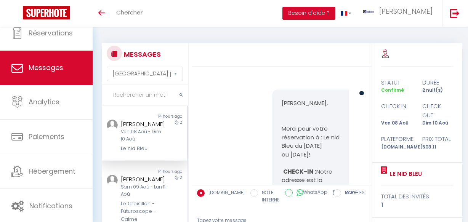
select select "message"
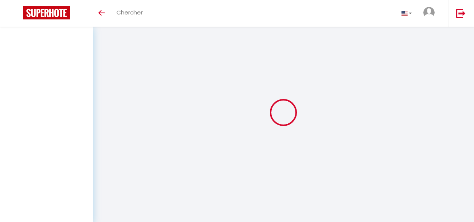
select select "message"
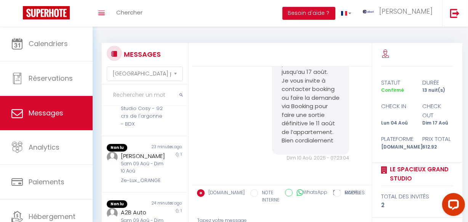
scroll to position [312, 0]
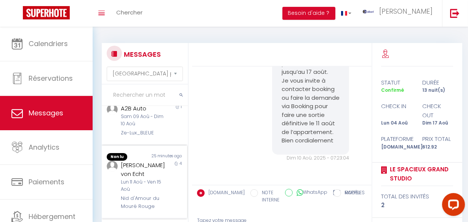
click at [152, 179] on div "Helle Bachofen von Echt" at bounding box center [143, 170] width 45 height 18
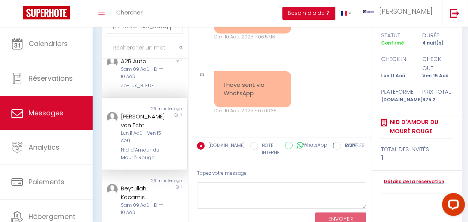
scroll to position [74, 0]
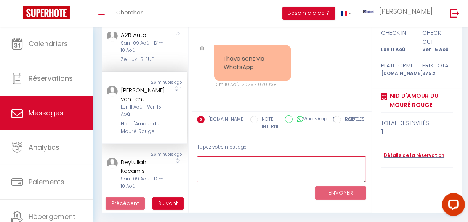
click at [231, 171] on textarea at bounding box center [282, 169] width 170 height 26
paste textarea "Hello We hope you are well. You can send us your ID via WhatsApp to the followi…"
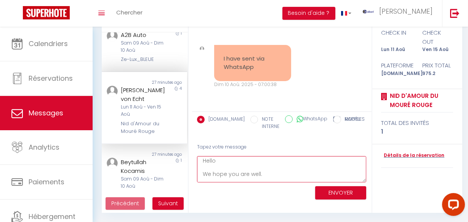
scroll to position [0, 0]
click at [229, 165] on textarea "Hello We hope you are well. You can send us your ID via WhatsApp to the followi…" at bounding box center [282, 169] width 170 height 26
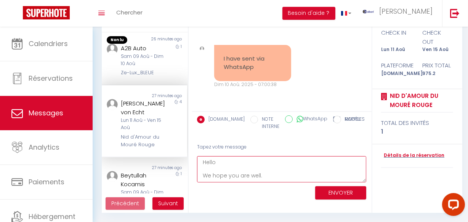
scroll to position [316, 0]
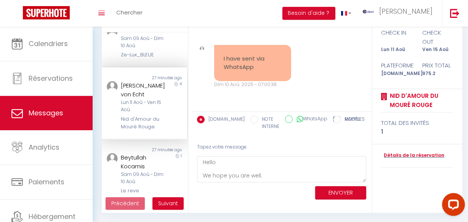
click at [147, 114] on div "Lun 11 Aoû - Ven 15 Aoû" at bounding box center [143, 106] width 45 height 14
drag, startPoint x: 134, startPoint y: 106, endPoint x: 120, endPoint y: 106, distance: 13.7
click at [121, 99] on div "Helle Bachofen von Echt" at bounding box center [143, 90] width 45 height 18
copy div "Helle"
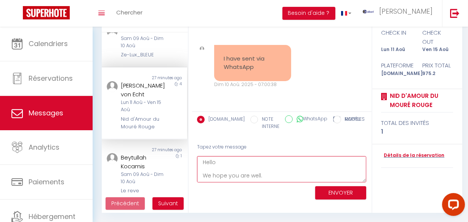
click at [228, 157] on textarea "Hello We hope you are well. You can send us your ID via WhatsApp to the followi…" at bounding box center [282, 169] width 170 height 26
paste textarea "Helle"
type textarea "Hello Helle, We hope you are well. You can send us your ID via WhatsApp to the …"
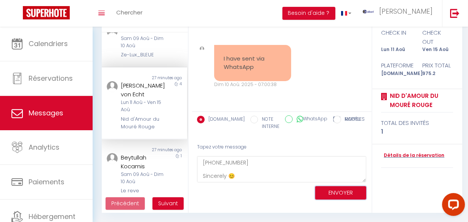
click at [344, 196] on button "ENVOYER" at bounding box center [340, 192] width 51 height 13
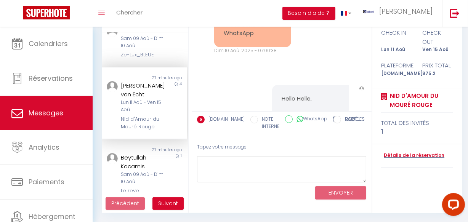
scroll to position [0, 0]
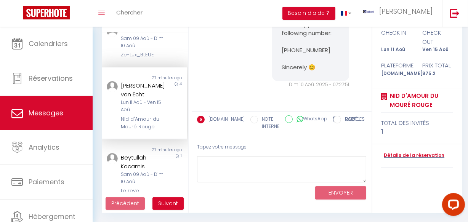
click at [136, 99] on div "Helle Bachofen von Echt" at bounding box center [143, 90] width 45 height 18
drag, startPoint x: 117, startPoint y: 103, endPoint x: 141, endPoint y: 119, distance: 29.7
click at [141, 119] on div "Helle Bachofen von Echt Lun 11 Aoû - Ven 15 Aoû Nid d'Amour du Mouré Rouge" at bounding box center [141, 106] width 50 height 50
copy div "Helle Bachofen von Echt"
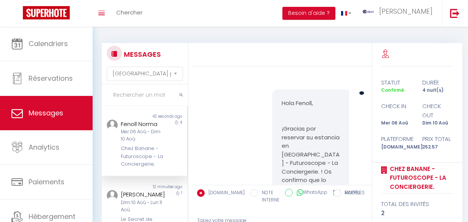
select select "message"
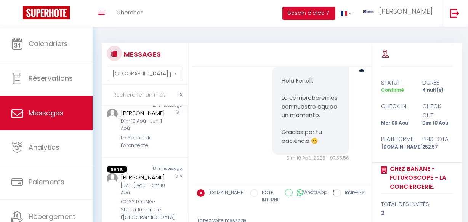
scroll to position [104, 0]
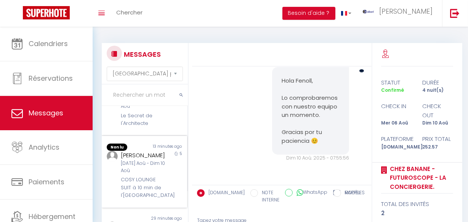
click at [159, 175] on div "[DATE] Aoû - Dim 10 Aoû" at bounding box center [143, 167] width 45 height 14
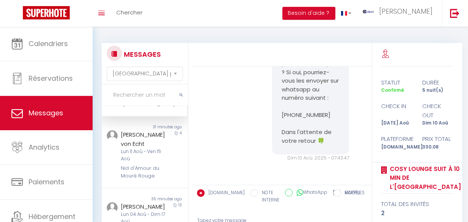
scroll to position [202, 0]
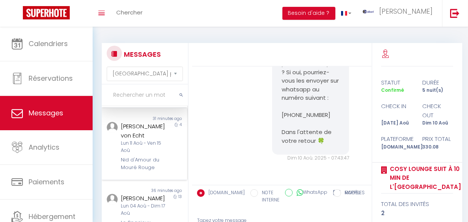
click at [153, 140] on div "Helle Bachofen von Echt" at bounding box center [143, 131] width 45 height 18
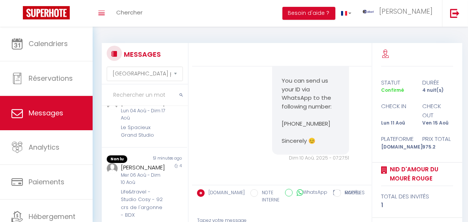
scroll to position [306, 0]
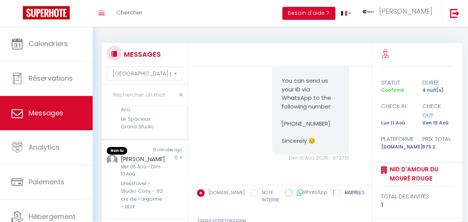
click at [152, 131] on div "Le Spacieux Grand Studio" at bounding box center [143, 124] width 45 height 16
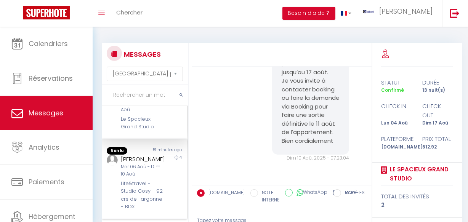
click at [153, 155] on div "51 minutes ago" at bounding box center [166, 151] width 43 height 8
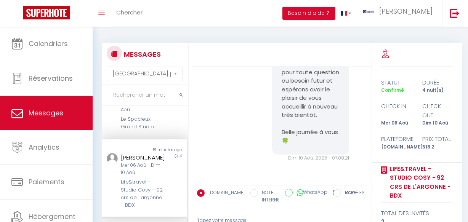
scroll to position [410, 0]
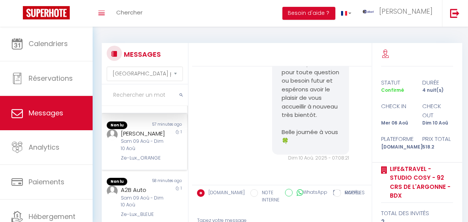
click at [151, 138] on div "esteban tipan" at bounding box center [143, 133] width 45 height 9
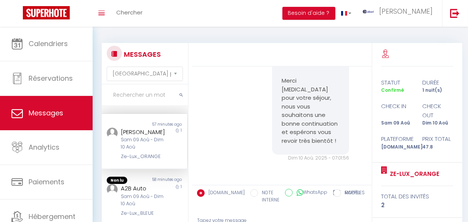
scroll to position [514, 0]
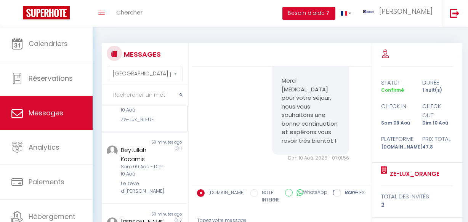
click at [149, 132] on div "Non lu 58 minutes ago A2B Auto Sam 09 Aoû - Dim 10 Aoû Ze-Lux_BLEUE 1" at bounding box center [144, 103] width 85 height 56
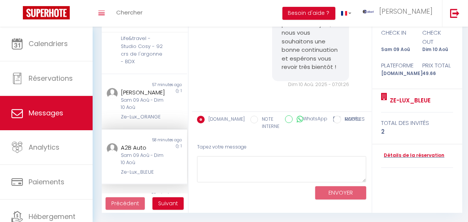
scroll to position [345, 0]
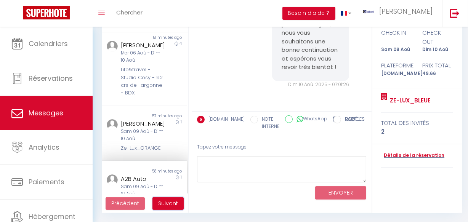
click at [170, 201] on span "Suivant" at bounding box center [168, 204] width 20 height 8
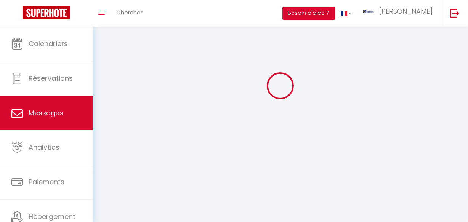
scroll to position [27, 0]
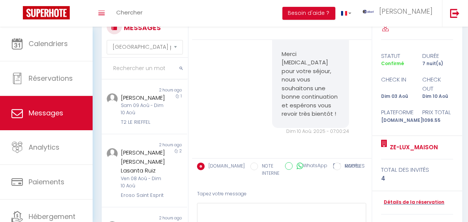
scroll to position [355, 0]
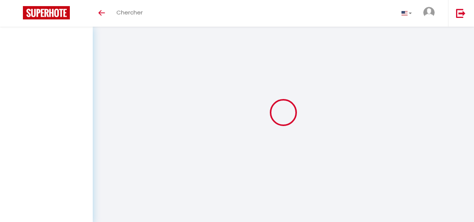
select select "not_cancelled"
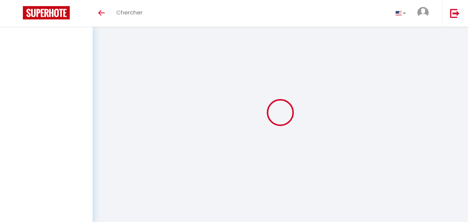
select select "message"
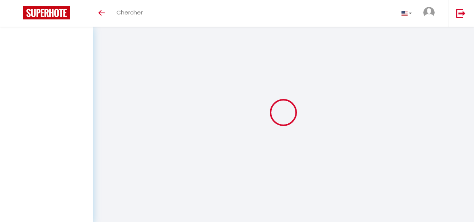
select select "message"
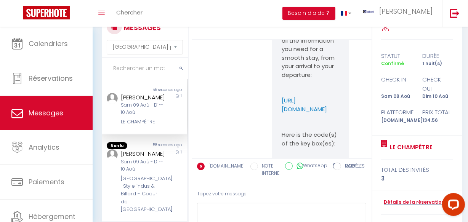
scroll to position [3101, 0]
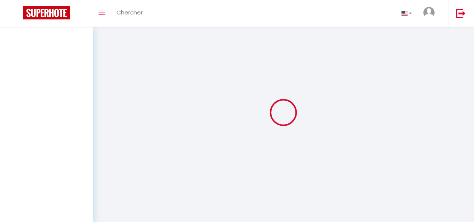
select select "message"
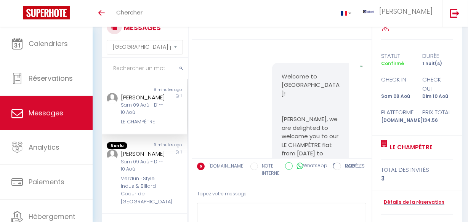
scroll to position [6117, 0]
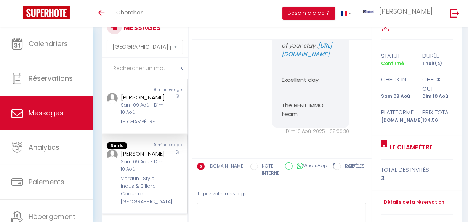
click at [158, 188] on div "Verdun · Style indus & Billard - Coeur de [GEOGRAPHIC_DATA]" at bounding box center [143, 190] width 45 height 31
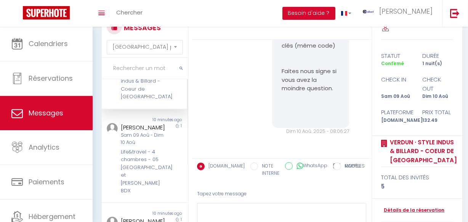
scroll to position [103, 0]
click at [166, 167] on div "1" at bounding box center [176, 160] width 21 height 72
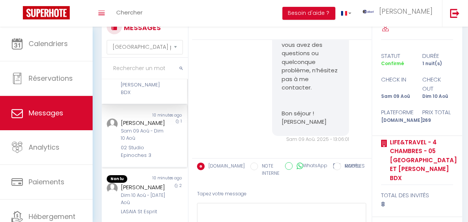
scroll to position [206, 0]
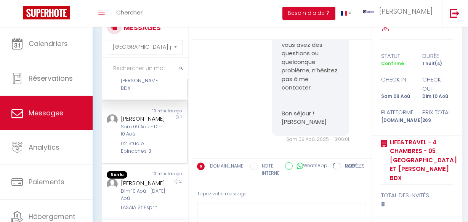
click at [158, 148] on div "Non lu 10 minutes ago [PERSON_NAME] [PERSON_NAME] 09 Aoû - Dim 10 Aoû 02 Studio…" at bounding box center [144, 132] width 85 height 63
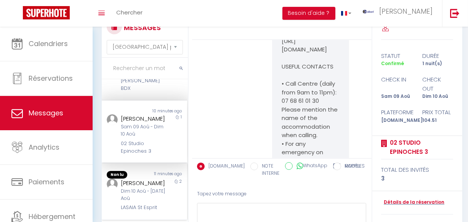
click at [147, 185] on div "[PERSON_NAME]" at bounding box center [143, 183] width 45 height 9
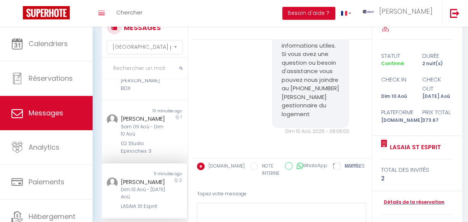
scroll to position [310, 0]
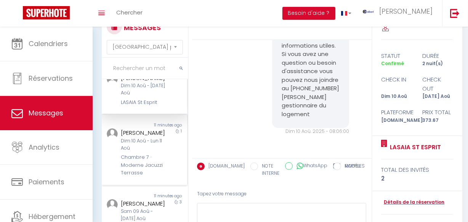
click at [151, 138] on div "[PERSON_NAME]" at bounding box center [143, 132] width 45 height 9
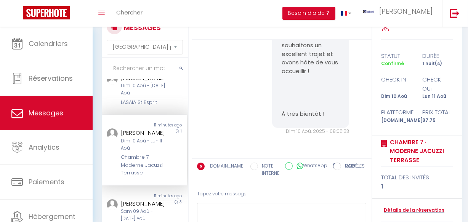
scroll to position [414, 0]
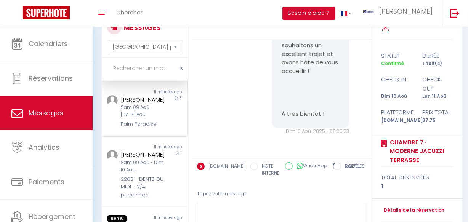
click at [154, 119] on div "Sam 09 Aoû - Mar 12 Aoû" at bounding box center [143, 111] width 45 height 14
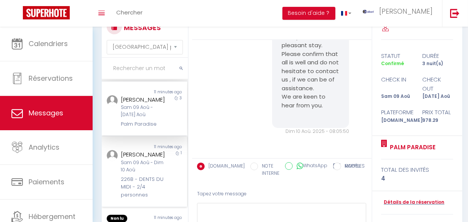
click at [154, 159] on div "Laurent Nicolas" at bounding box center [143, 154] width 45 height 9
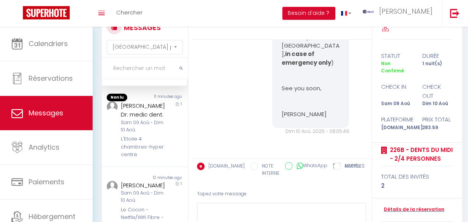
scroll to position [588, 0]
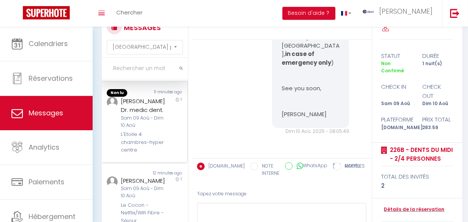
click at [154, 135] on div "L'Etoile 4 chambres-hyper centre" at bounding box center [143, 142] width 45 height 23
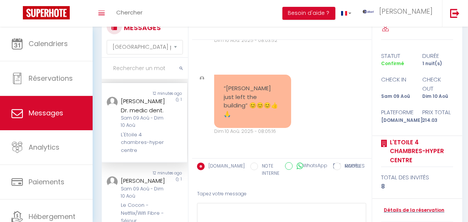
scroll to position [3218, 0]
click at [149, 178] on div "yves andriantsoa" at bounding box center [143, 181] width 45 height 9
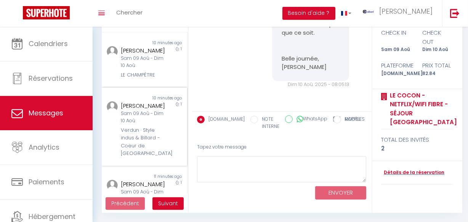
click at [140, 109] on div "Rajaa El Hessni" at bounding box center [143, 105] width 45 height 9
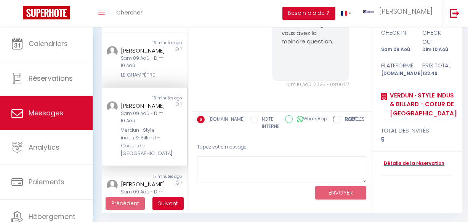
scroll to position [104, 0]
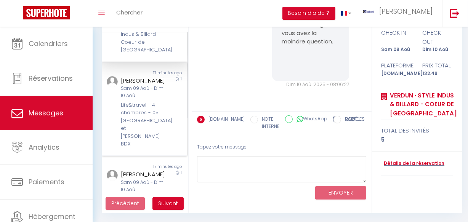
click at [145, 126] on div "Life&travel - 4 chambres - 05 rue oscar et jean auriac BDX" at bounding box center [143, 124] width 45 height 47
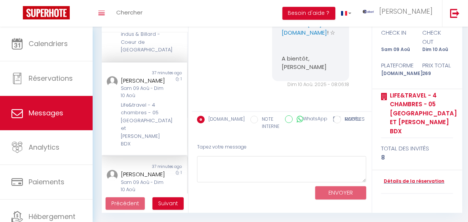
click at [153, 170] on div "Charles Rembault" at bounding box center [143, 174] width 45 height 9
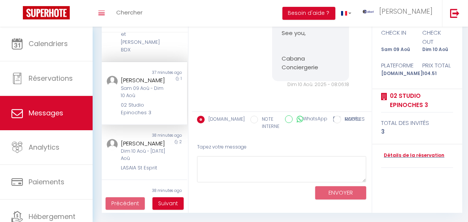
scroll to position [208, 0]
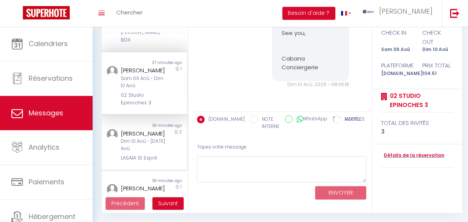
click at [152, 153] on div "Dim 10 Aoû - [DATE] Aoû" at bounding box center [143, 145] width 45 height 14
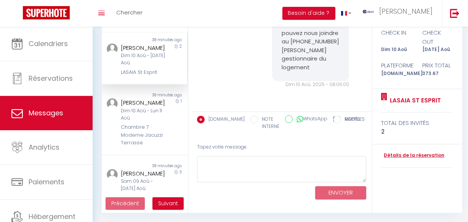
scroll to position [416, 0]
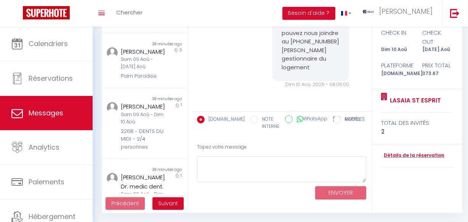
click at [166, 208] on ul "Précédent Suivant" at bounding box center [145, 204] width 86 height 20
click at [167, 200] on span "Suivant" at bounding box center [168, 204] width 20 height 8
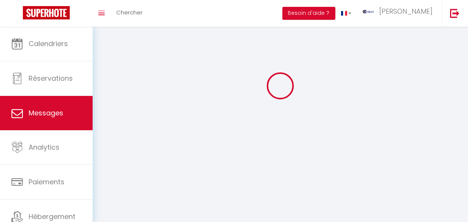
scroll to position [27, 0]
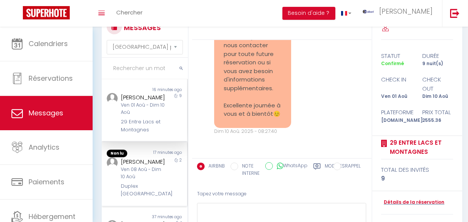
click at [166, 184] on div "2" at bounding box center [176, 177] width 21 height 41
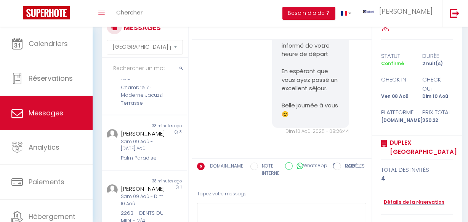
scroll to position [573, 0]
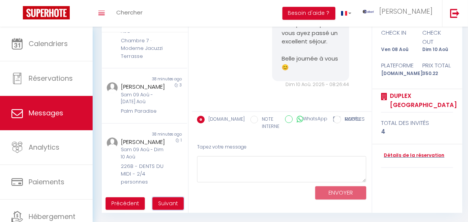
click at [173, 199] on button "Suivant" at bounding box center [168, 204] width 31 height 13
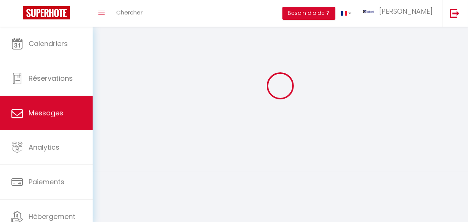
scroll to position [27, 0]
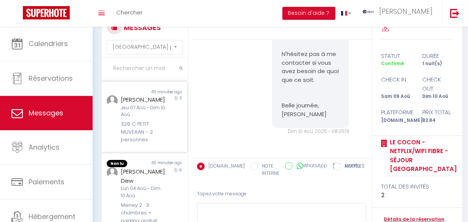
scroll to position [644, 0]
click at [150, 133] on div "328 C PETIT MUVERAN - 2 personnes" at bounding box center [143, 131] width 45 height 23
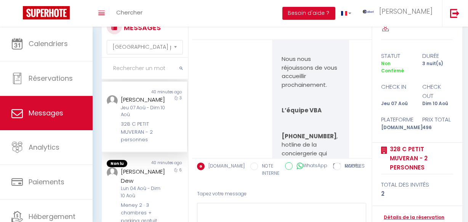
scroll to position [6769, 0]
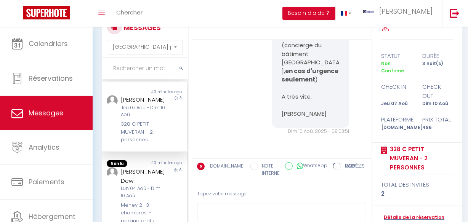
click at [156, 168] on div "40 minutes ago" at bounding box center [166, 164] width 43 height 8
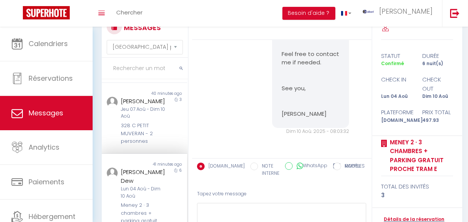
scroll to position [638, 0]
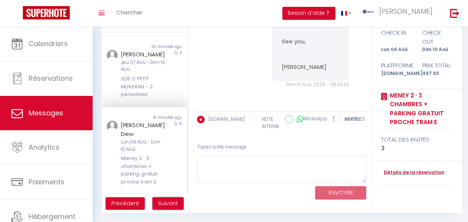
click at [175, 201] on span "Suivant" at bounding box center [168, 204] width 20 height 8
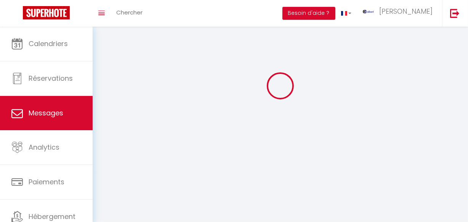
scroll to position [2269, 0]
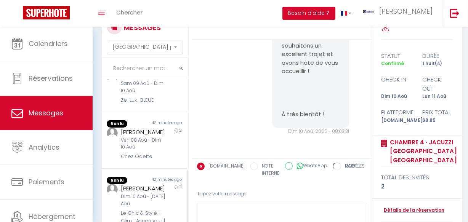
click at [161, 184] on div "Julie PENHOUËT" at bounding box center [143, 188] width 45 height 9
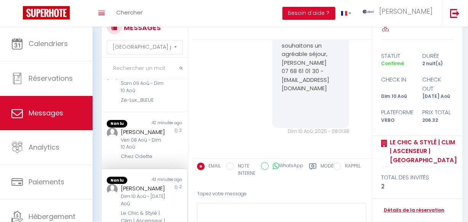
scroll to position [613, 0]
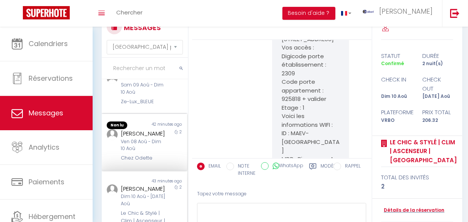
click at [159, 129] on div "Jeremy Delvaux" at bounding box center [143, 133] width 45 height 9
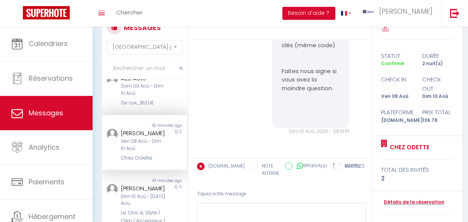
scroll to position [508, 0]
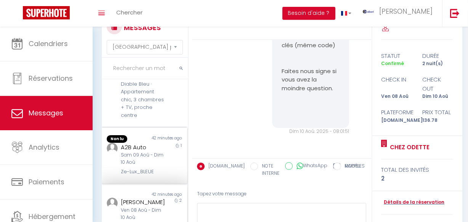
click at [153, 152] on div "A2B Auto" at bounding box center [143, 147] width 45 height 9
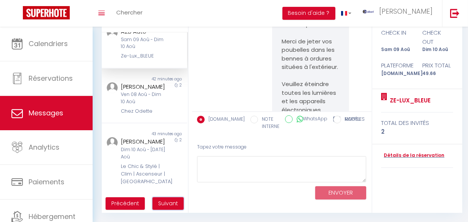
click at [167, 201] on span "Suivant" at bounding box center [168, 204] width 20 height 8
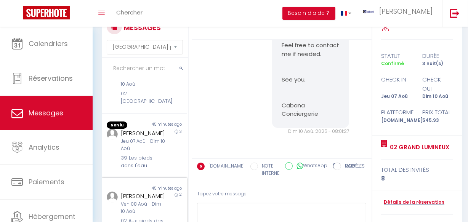
scroll to position [74, 0]
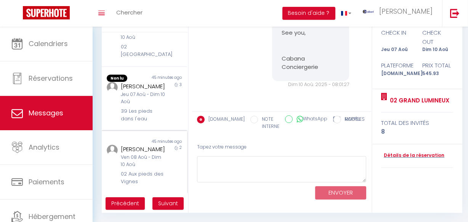
click at [166, 164] on div "2" at bounding box center [176, 165] width 21 height 41
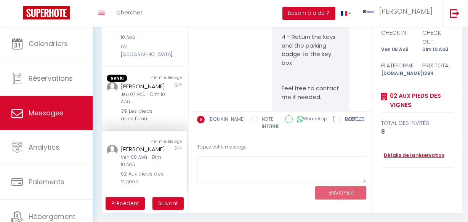
scroll to position [5694, 0]
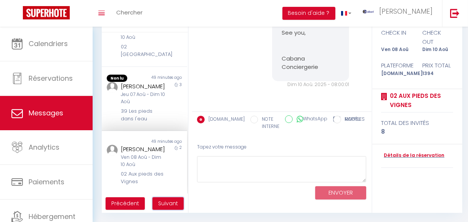
click at [168, 200] on span "Suivant" at bounding box center [168, 204] width 20 height 8
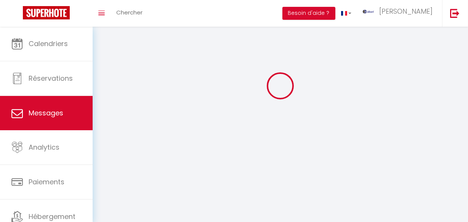
scroll to position [27, 0]
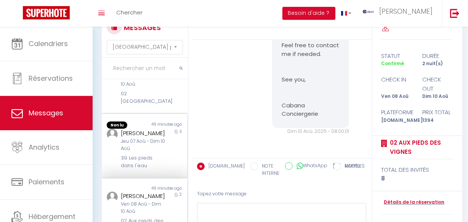
click at [137, 154] on div "39 Les pieds dans l'eau" at bounding box center [143, 162] width 45 height 16
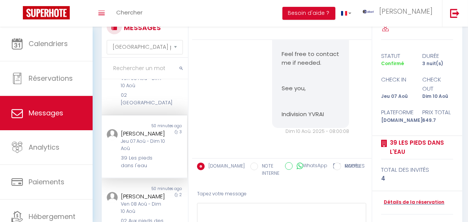
scroll to position [637, 0]
click at [145, 140] on div "Jeu 07 Aoû - Dim 10 Aoû" at bounding box center [143, 145] width 45 height 14
click at [154, 197] on div "Arne Pittomvils" at bounding box center [143, 196] width 45 height 9
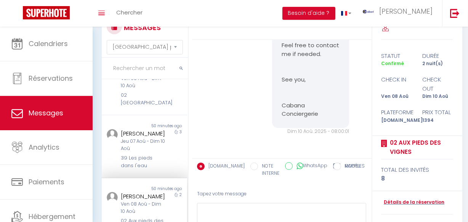
scroll to position [5694, 0]
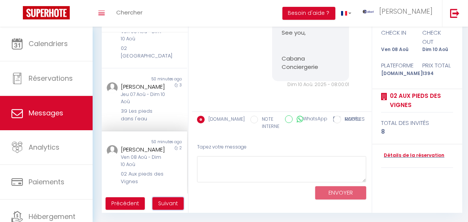
click at [165, 204] on span "Suivant" at bounding box center [168, 204] width 20 height 8
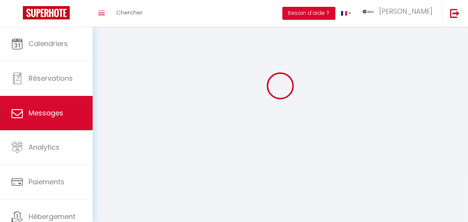
scroll to position [27, 0]
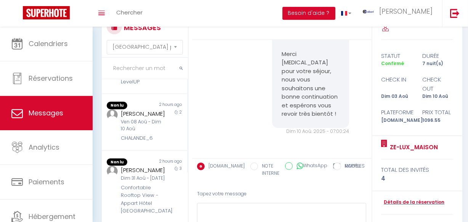
scroll to position [34, 0]
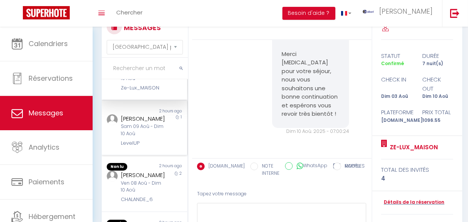
click at [154, 124] on div "Virginie Remond" at bounding box center [143, 118] width 45 height 9
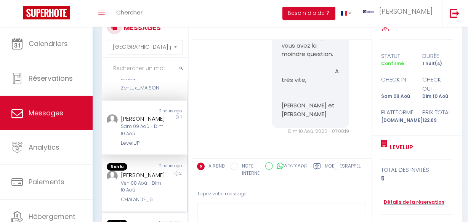
click at [166, 183] on div "2" at bounding box center [176, 187] width 21 height 33
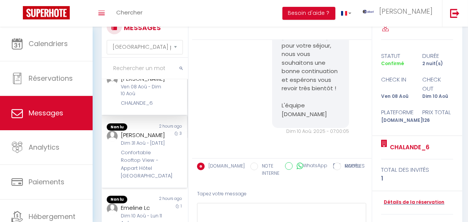
scroll to position [138, 0]
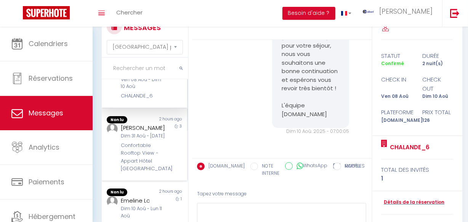
click at [156, 140] on div "Dim 31 Aoû - Mer 03 Sep" at bounding box center [143, 136] width 45 height 7
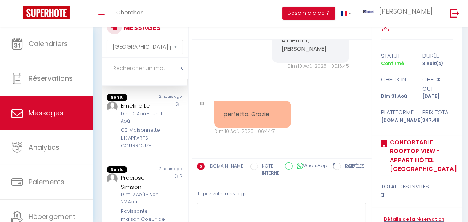
scroll to position [242, 0]
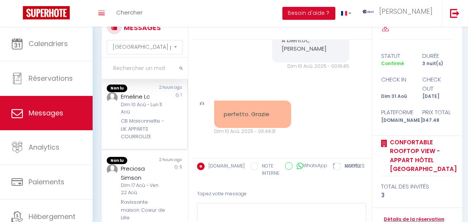
click at [146, 116] on div "Dim 10 Aoû - Lun 11 Aoû" at bounding box center [143, 108] width 45 height 14
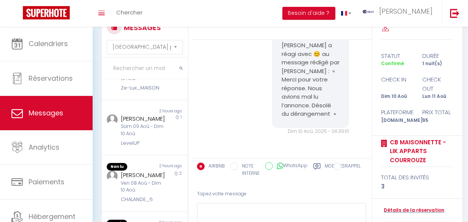
scroll to position [2264, 0]
click at [159, 179] on div "Jessica Hervouin" at bounding box center [143, 175] width 45 height 9
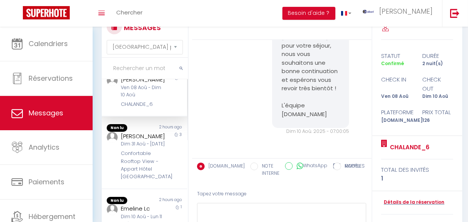
scroll to position [138, 0]
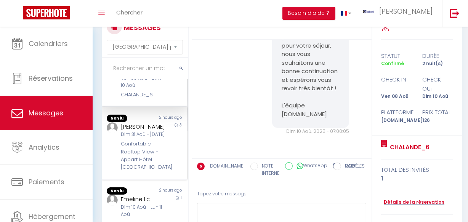
click at [157, 132] on div "Vincenzo Bisogno" at bounding box center [143, 126] width 45 height 9
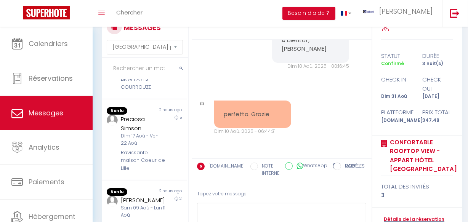
scroll to position [346, 0]
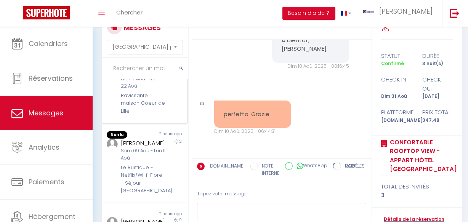
click at [154, 115] on div "Ravissante maison Coeur de Lille" at bounding box center [143, 103] width 45 height 23
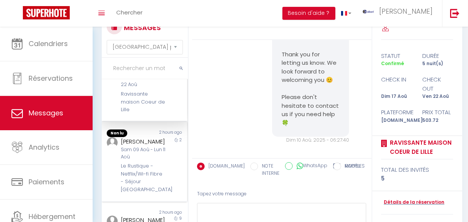
click at [156, 146] on div "Isabelle Bonnin" at bounding box center [143, 141] width 45 height 9
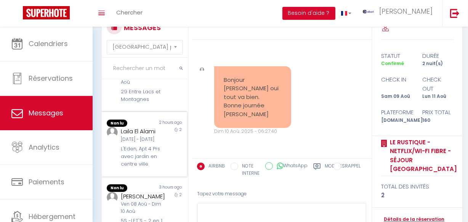
scroll to position [548, 0]
click at [146, 135] on div "Laila El Alami Mar 22 Juil - Jeu 24 Juil L'Eden, Apt 4 Prs avec jardin en centr…" at bounding box center [141, 148] width 50 height 42
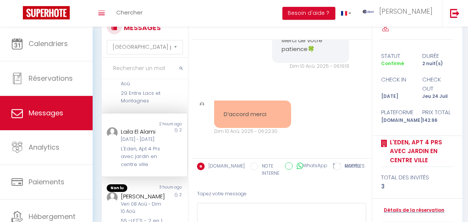
scroll to position [443, 0]
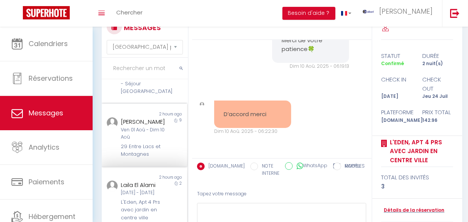
click at [152, 141] on div "Ven 01 Aoû - Dim 10 Aoû" at bounding box center [143, 134] width 45 height 14
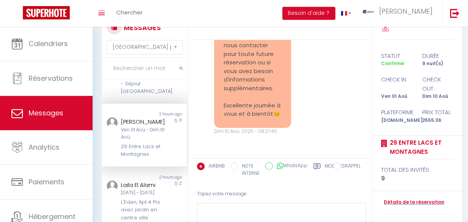
scroll to position [547, 0]
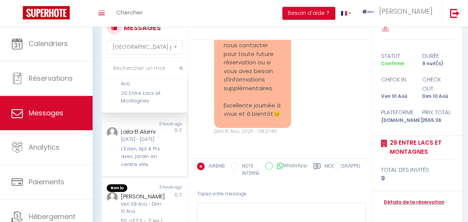
click at [152, 165] on div "Non lu 2 hours ago Laila El Alami Mar 22 Juil - Jeu 24 Juil L'Eden, Apt 4 Prs a…" at bounding box center [144, 146] width 85 height 64
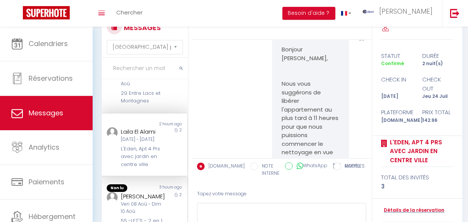
click at [154, 192] on div "Guillaume Foguenne" at bounding box center [143, 196] width 45 height 9
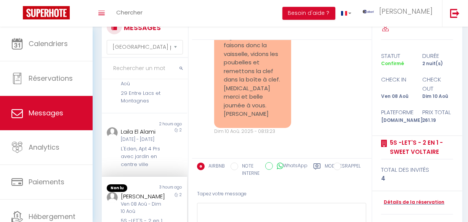
scroll to position [545, 0]
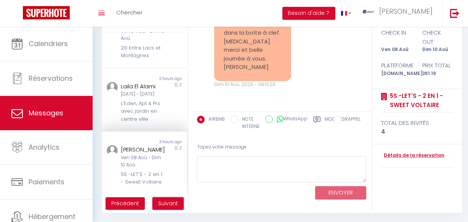
click at [165, 206] on span "Suivant" at bounding box center [168, 204] width 20 height 8
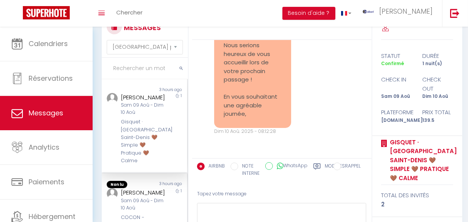
drag, startPoint x: 168, startPoint y: 216, endPoint x: 167, endPoint y: 211, distance: 5.5
click at [168, 215] on div "1" at bounding box center [176, 212] width 21 height 49
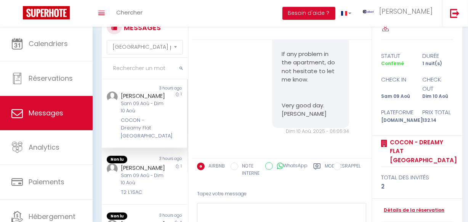
scroll to position [104, 0]
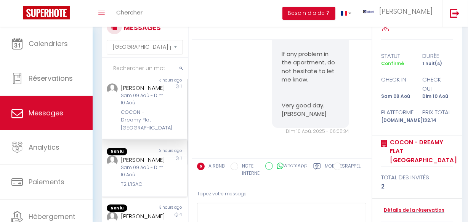
click at [156, 178] on div "Sam 09 Aoû - Dim 10 Aoû" at bounding box center [143, 171] width 45 height 14
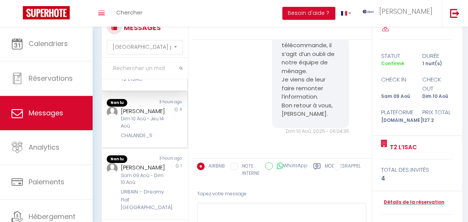
click at [156, 140] on div "CHALANDE_5" at bounding box center [143, 136] width 45 height 8
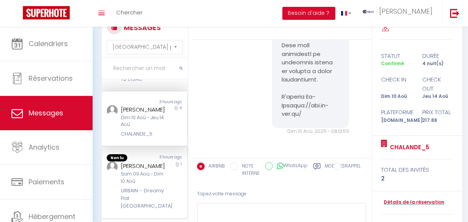
click at [158, 171] on div "Jade Lyon" at bounding box center [143, 166] width 45 height 9
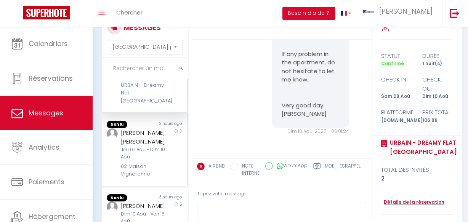
click at [152, 146] on div "Ursula Maria Wilhelmine Maria Wilhelmine Elfenkämper" at bounding box center [143, 137] width 45 height 18
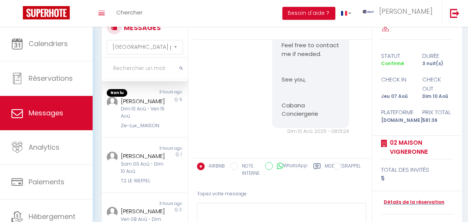
click at [152, 120] on div "Dim 10 Aoû - Ven 15 Aoû" at bounding box center [143, 113] width 45 height 14
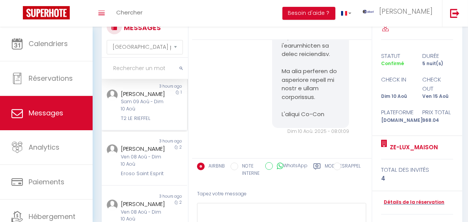
click at [149, 122] on div "T2 LE RIEFFEL" at bounding box center [143, 119] width 45 height 8
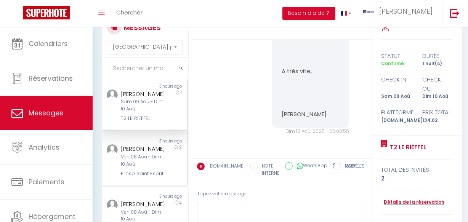
click at [156, 154] on div "María José Lasanta Ruiz" at bounding box center [143, 149] width 45 height 9
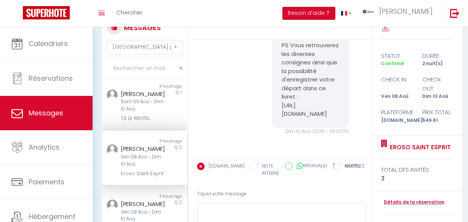
click at [155, 192] on div "Non lu 3 hours ago Inès Ferreri Ven 08 Aoû - Dim 10 Aoû Maison Britannia 2" at bounding box center [144, 213] width 85 height 55
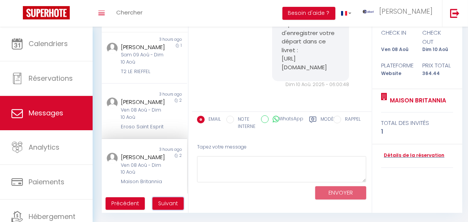
click at [162, 200] on span "Suivant" at bounding box center [168, 204] width 20 height 8
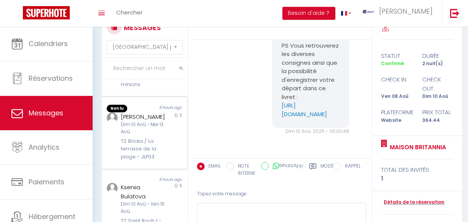
click at [151, 147] on div "T2 Bricka / La terrasse de la plage - JLP03" at bounding box center [143, 149] width 45 height 23
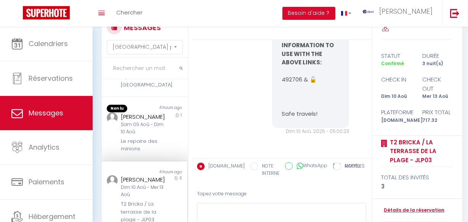
click at [151, 122] on div "Veronique Ceccon" at bounding box center [143, 116] width 45 height 9
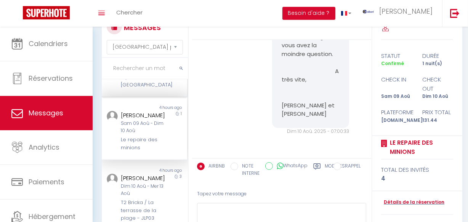
click at [157, 89] on div ""MER" Climatisé - 2 pas du [GEOGRAPHIC_DATA]" at bounding box center [143, 77] width 45 height 23
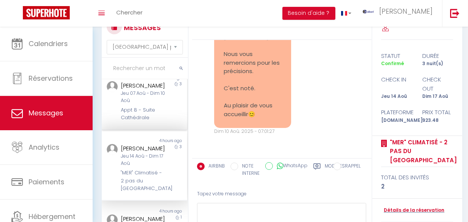
click at [148, 104] on div "Jeu 07 Aoû - Dim 10 Aoû" at bounding box center [143, 97] width 45 height 14
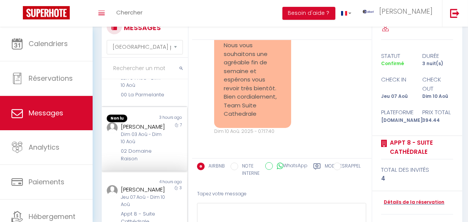
click at [153, 146] on div "Dim 03 Aoû - Dim 10 Aoû" at bounding box center [143, 138] width 45 height 14
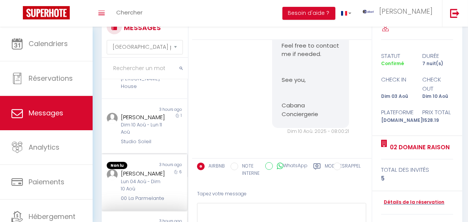
click at [153, 162] on div "3 hours ago" at bounding box center [166, 166] width 43 height 8
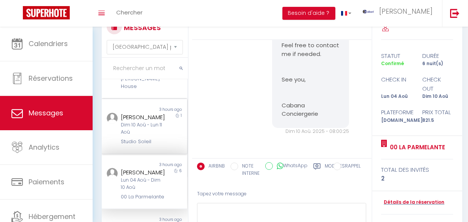
click at [153, 130] on div "Dim 10 Aoû - Lun 11 Aoû" at bounding box center [143, 129] width 45 height 14
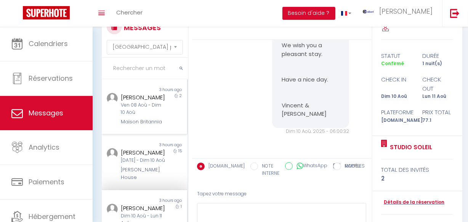
click at [152, 118] on div "Maison Britannia" at bounding box center [143, 122] width 45 height 8
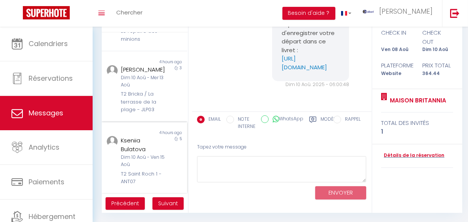
click at [159, 162] on div "Dim 10 Aoû - Ven 15 Aoû" at bounding box center [143, 161] width 45 height 14
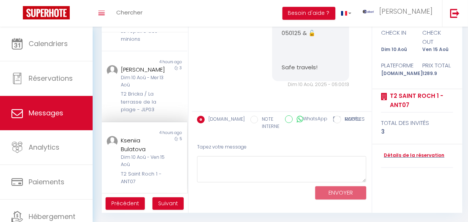
click at [170, 194] on ul "Précédent Suivant" at bounding box center [145, 204] width 86 height 20
click at [172, 202] on span "Suivant" at bounding box center [168, 204] width 20 height 8
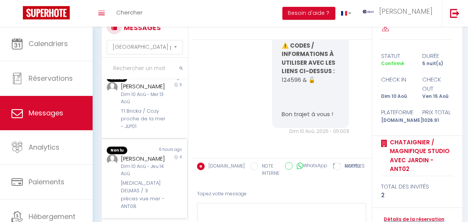
click at [169, 193] on div "4" at bounding box center [176, 182] width 21 height 56
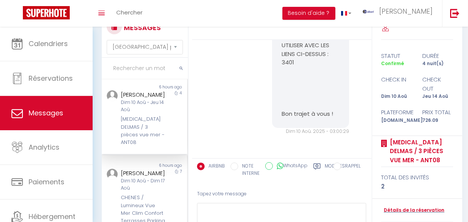
click at [166, 182] on div "7" at bounding box center [176, 201] width 21 height 64
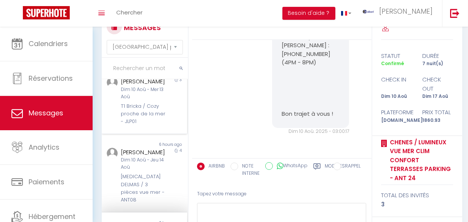
click at [149, 126] on div "T1 Bricka / Cozy proche de la mer - JLP01" at bounding box center [143, 114] width 45 height 23
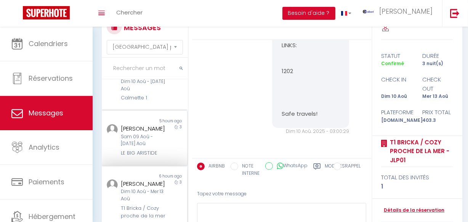
click at [147, 133] on div "Paulina Prencel" at bounding box center [143, 128] width 45 height 9
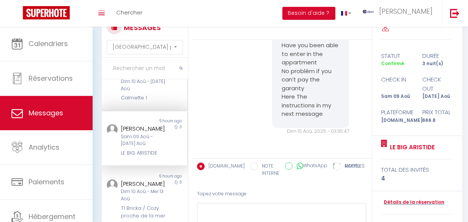
click at [146, 102] on div "Calmette 1" at bounding box center [143, 98] width 45 height 8
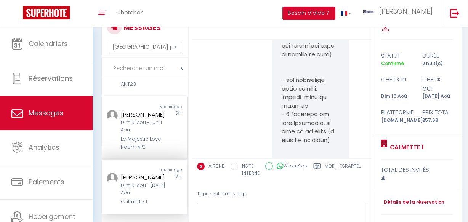
click at [137, 134] on div "Dim 10 Aoû - Lun 11 Aoû" at bounding box center [143, 126] width 45 height 14
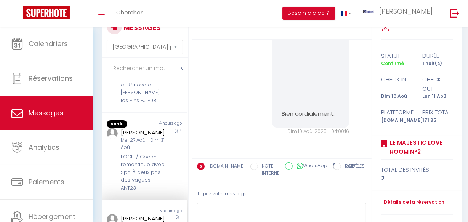
click at [137, 137] on div "Isaure De Matos" at bounding box center [143, 132] width 45 height 9
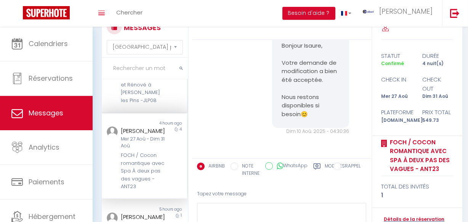
click at [137, 104] on div "POINCARE (3) / Proche Plage Calme et Rénové à Juan les Pins -JLP08" at bounding box center [143, 81] width 45 height 47
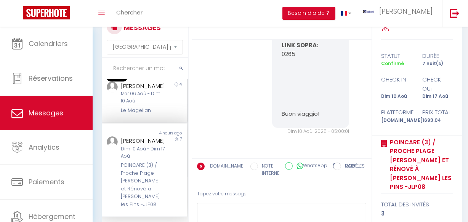
click at [137, 105] on div "Mer 06 Aoû - Dim 10 Aoû" at bounding box center [143, 97] width 45 height 14
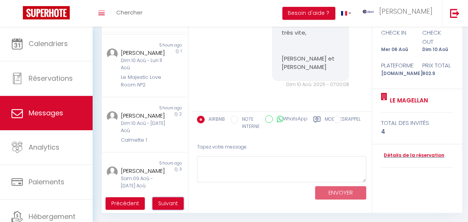
click at [180, 200] on button "Suivant" at bounding box center [168, 204] width 31 height 13
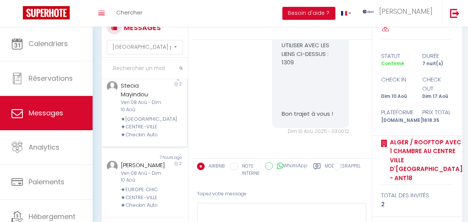
click at [145, 119] on div "★OCÉANIE ★CENTRE-VILLE ★Checkin Auto" at bounding box center [143, 127] width 45 height 23
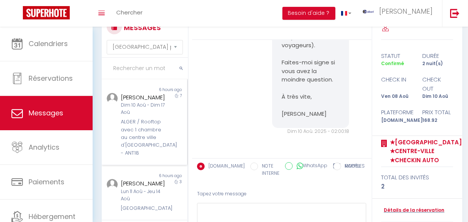
click at [146, 130] on div "ALGER / Rooftop avec 1 chambre au centre ville d'Antibes - ANT18" at bounding box center [143, 137] width 45 height 39
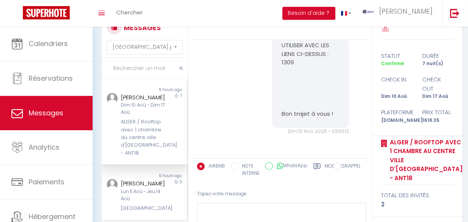
drag, startPoint x: 162, startPoint y: 180, endPoint x: 161, endPoint y: 175, distance: 4.3
click at [162, 179] on div "6 hours ago" at bounding box center [166, 176] width 43 height 6
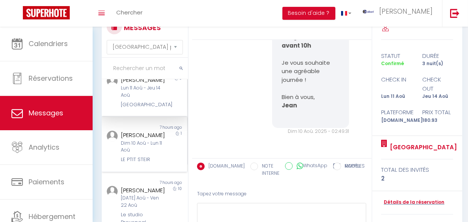
click at [149, 140] on div "Huet Yves" at bounding box center [143, 135] width 45 height 9
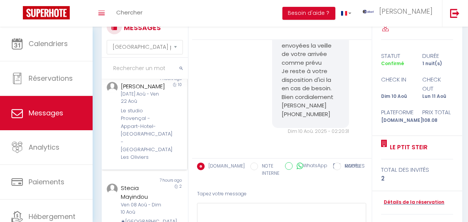
click at [146, 144] on div "Le studio Provençal - Appart-Hotel-Provence - La Fare Les Oliviers" at bounding box center [143, 134] width 45 height 55
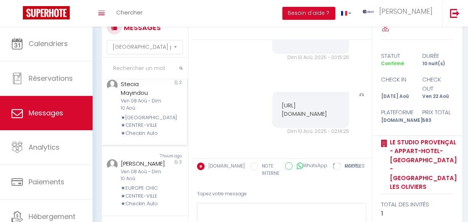
click at [143, 124] on div "★OCÉANIE ★CENTRE-VILLE ★Checkin Auto" at bounding box center [143, 125] width 45 height 23
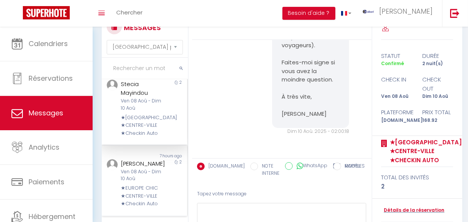
click at [152, 165] on div "François TOKO MBENZA" at bounding box center [143, 163] width 45 height 9
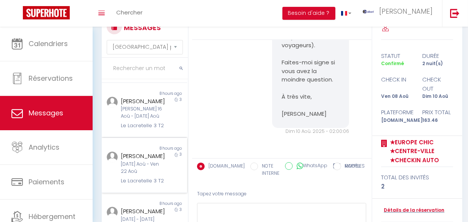
click at [151, 177] on div "Le Lacretelle 3 T2" at bounding box center [143, 181] width 45 height 8
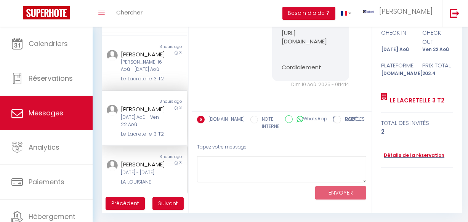
click at [154, 177] on div "Klaus Neumann Jeu 09 Oct - Dim 12 Oct LA LOUISIANE" at bounding box center [141, 173] width 50 height 26
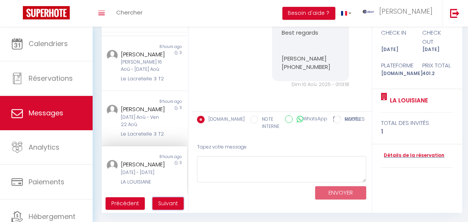
click at [165, 206] on span "Suivant" at bounding box center [168, 204] width 20 height 8
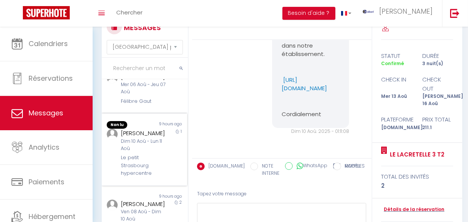
click at [166, 129] on div "1" at bounding box center [176, 153] width 21 height 49
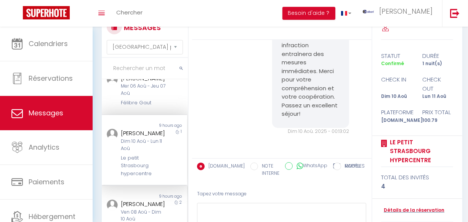
click at [158, 194] on div "9 hours ago" at bounding box center [166, 197] width 43 height 6
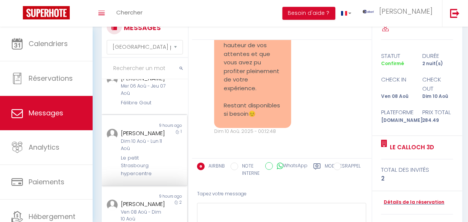
click at [151, 143] on div "Dim 10 Aoû - Lun 11 Aoû" at bounding box center [143, 145] width 45 height 14
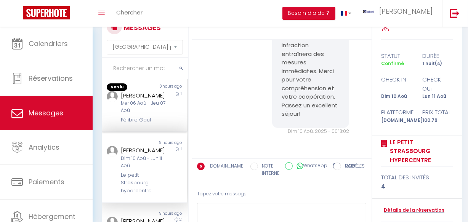
click at [151, 100] on div "Marion MAUVIEL" at bounding box center [143, 95] width 45 height 9
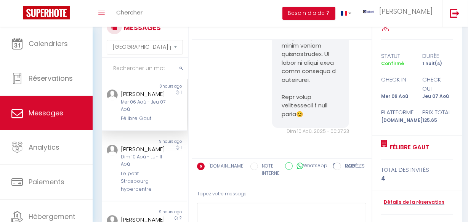
click at [151, 67] on div "328 C PETIT MUVERAN - 2 personnes" at bounding box center [143, 55] width 45 height 23
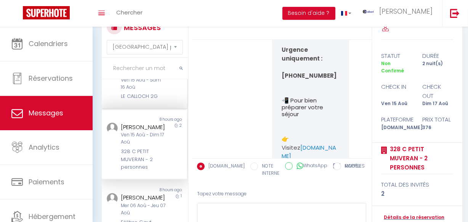
click at [159, 100] on div "LE CALLOCH 2G" at bounding box center [143, 97] width 45 height 8
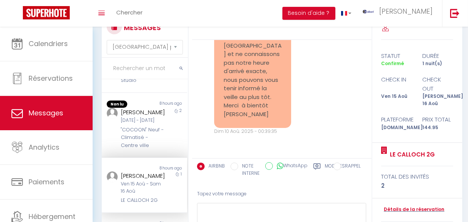
click at [157, 117] on div "Gabriele Maggioni" at bounding box center [143, 112] width 45 height 9
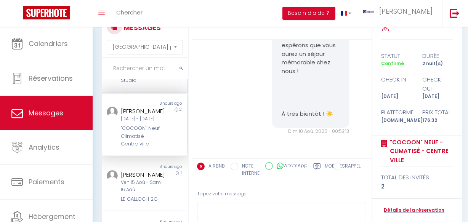
click at [160, 85] on div "Le Terrazza - Studio" at bounding box center [143, 77] width 45 height 16
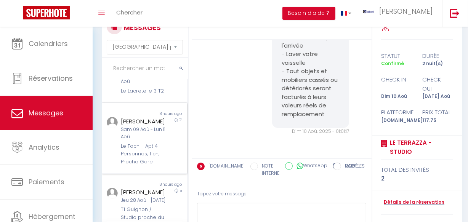
click at [156, 141] on div "Sam 09 Aoû - Lun 11 Aoû" at bounding box center [143, 133] width 45 height 14
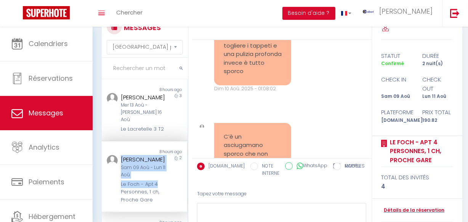
copy div "Emanuela Masserano Sam 09 Aoû - Lun 11 Aoû Le Foch - Apt 4"
drag, startPoint x: 117, startPoint y: 160, endPoint x: 156, endPoint y: 194, distance: 52.2
click at [156, 194] on div "Emanuela Masserano Sam 09 Aoû - Lun 11 Aoû Le Foch - Apt 4 Personnes, 1 ch, Pro…" at bounding box center [141, 179] width 50 height 49
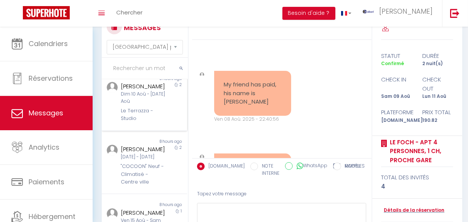
scroll to position [104, 0]
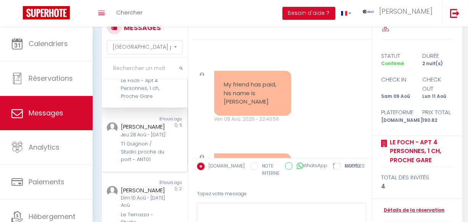
click at [145, 139] on div "Jeu 28 Aoû - Mar 02 Sep" at bounding box center [143, 135] width 45 height 7
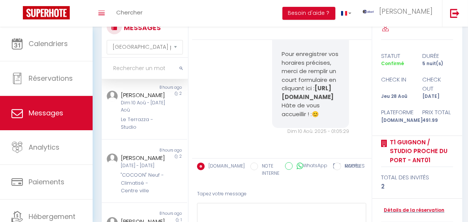
scroll to position [208, 0]
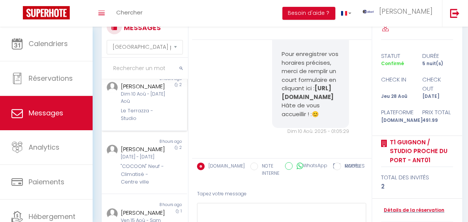
click at [138, 105] on div "Dim 10 Aoû - Mar 12 Aoû" at bounding box center [143, 98] width 45 height 14
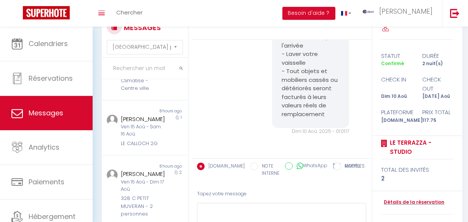
scroll to position [312, 0]
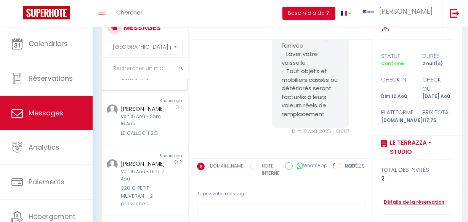
click at [138, 91] on div "Non lu 8 hours ago Gabriele Maggioni Mar 02 Sep - Jeu 04 Sep "COCOON" Neuf - Cl…" at bounding box center [144, 59] width 85 height 64
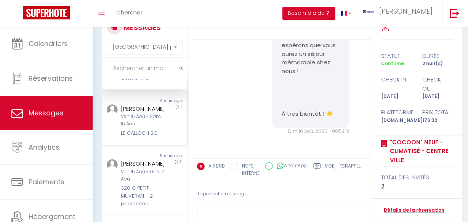
click at [147, 114] on div "Amber Jane" at bounding box center [143, 108] width 45 height 9
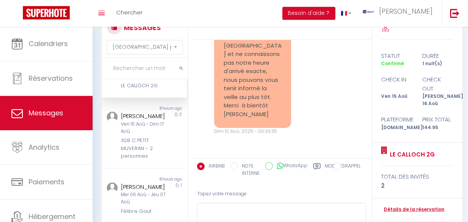
scroll to position [416, 0]
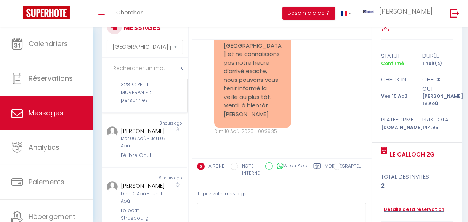
click at [141, 104] on div "328 C PETIT MUVERAN - 2 personnes" at bounding box center [143, 92] width 45 height 23
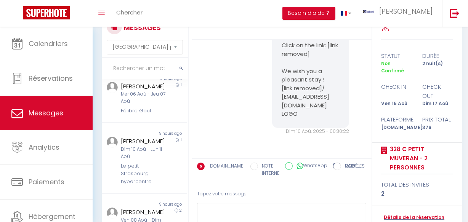
scroll to position [520, 0]
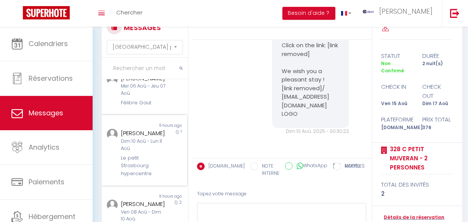
click at [145, 138] on div "Patricia M. Pascoal" at bounding box center [143, 133] width 45 height 9
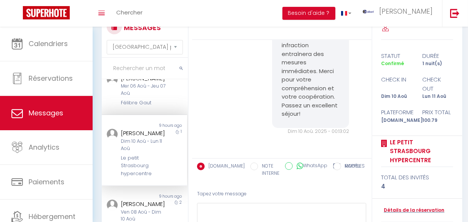
scroll to position [555, 0]
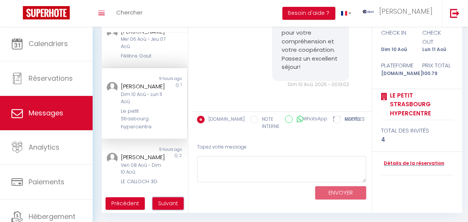
click at [169, 200] on span "Suivant" at bounding box center [168, 204] width 20 height 8
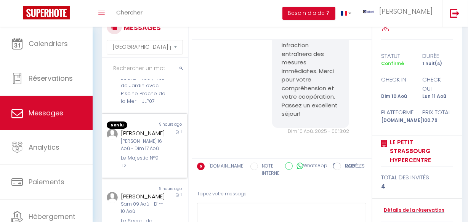
click at [135, 149] on div "Sam 16 Aoû - Dim 17 Aoû" at bounding box center [143, 145] width 45 height 14
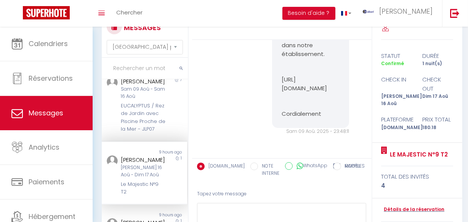
scroll to position [451, 0]
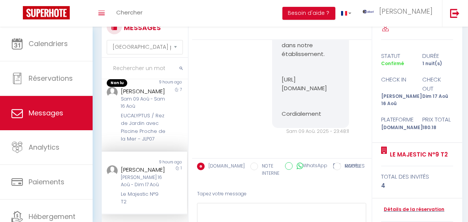
click at [141, 110] on div "Sam 09 Aoû - Sam 16 Aoû" at bounding box center [143, 103] width 45 height 14
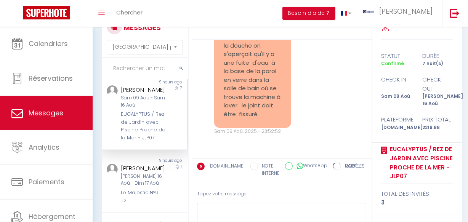
scroll to position [3168, 0]
copy div "José Car"
drag, startPoint x: 148, startPoint y: 146, endPoint x: 143, endPoint y: 152, distance: 7.3
click at [121, 95] on div "José Car" at bounding box center [143, 89] width 45 height 9
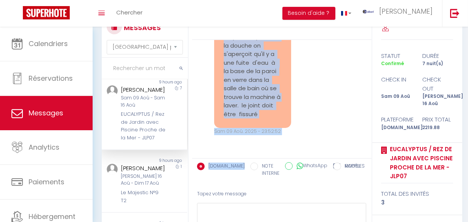
scroll to position [3271, 0]
copy pre "l'attache en caoutchouc est cassée à la base donc impossible de l'accrocher à l…"
drag, startPoint x: 220, startPoint y: 73, endPoint x: 267, endPoint y: 119, distance: 65.0
click at [267, 119] on div "l'attache en caoutchouc est cassée à la base donc impossible de l'accrocher à l…" at bounding box center [252, 45] width 77 height 165
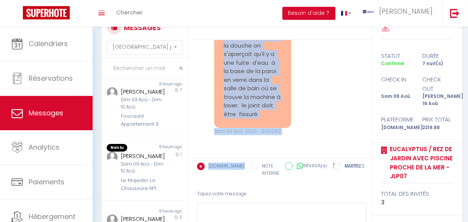
scroll to position [347, 0]
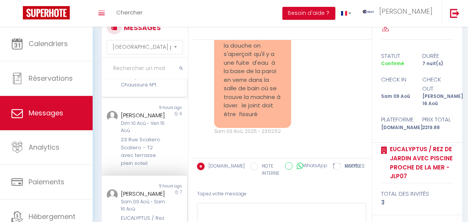
click at [137, 89] on div "Le Majestic La Chaussure N°1" at bounding box center [143, 81] width 45 height 16
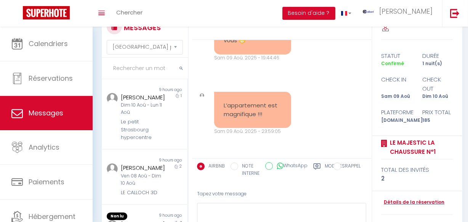
click at [138, 136] on div "Le petit Strasbourg hypercentre" at bounding box center [143, 129] width 45 height 23
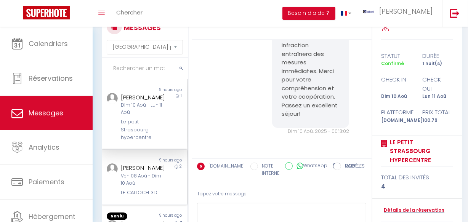
click at [138, 173] on div "Clément Darloy" at bounding box center [143, 168] width 45 height 9
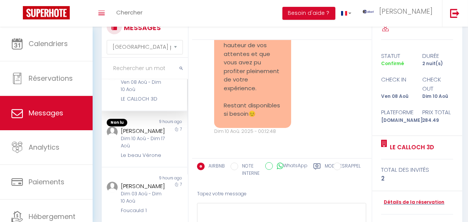
scroll to position [104, 0]
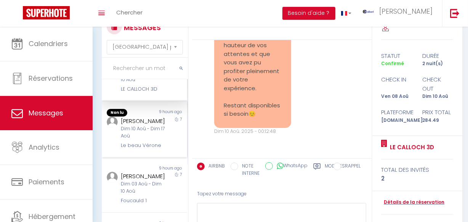
click at [137, 140] on div "Dim 10 Aoû - Dim 17 Aoû" at bounding box center [143, 132] width 45 height 14
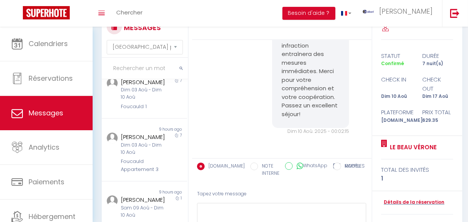
scroll to position [208, 0]
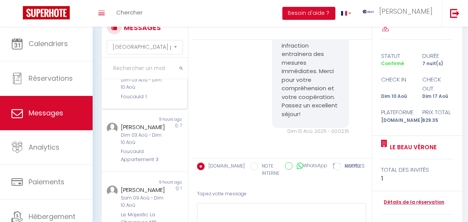
click at [129, 91] on div "Dim 03 Aoû - Dim 10 Aoû" at bounding box center [143, 84] width 45 height 14
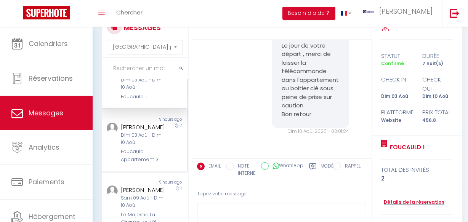
click at [135, 146] on div "Dim 03 Aoû - Dim 10 Aoû" at bounding box center [143, 139] width 45 height 14
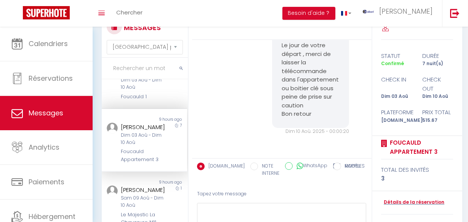
scroll to position [312, 0]
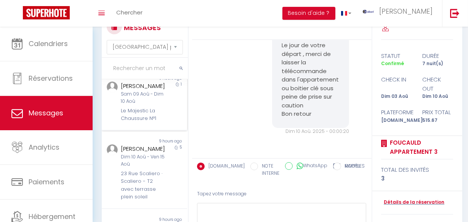
click at [135, 123] on div "Le Majestic La Chaussure N°1" at bounding box center [143, 115] width 45 height 16
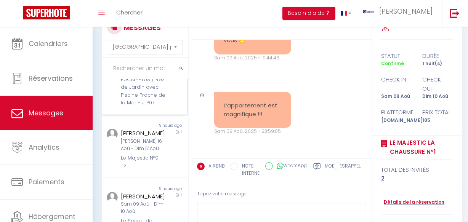
scroll to position [554, 0]
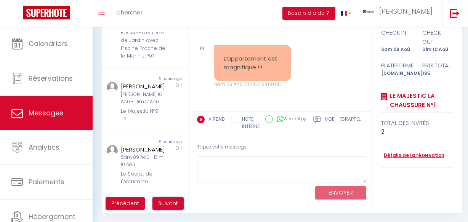
click at [172, 201] on span "Suivant" at bounding box center [168, 204] width 20 height 8
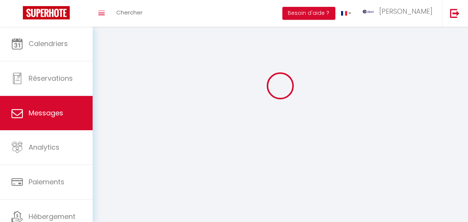
scroll to position [27, 0]
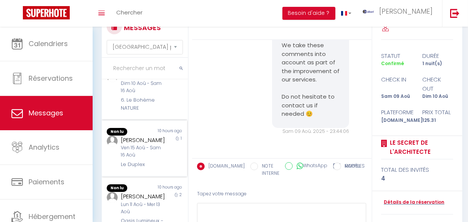
scroll to position [585, 0]
click at [160, 197] on div "Miguel Angel" at bounding box center [143, 196] width 45 height 9
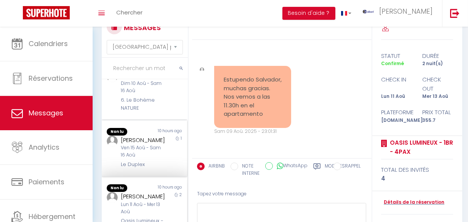
scroll to position [584, 0]
click at [154, 154] on div "Ven 15 Aoû - Sam 16 Aoû" at bounding box center [143, 153] width 45 height 14
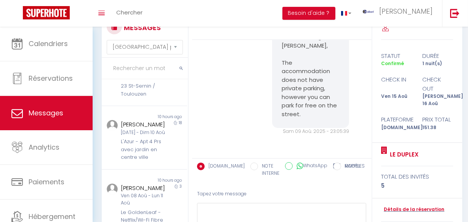
scroll to position [167, 0]
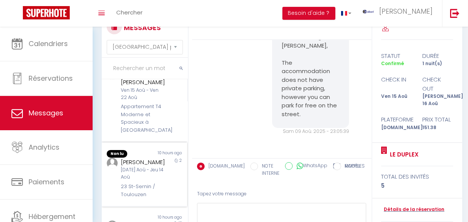
click at [153, 155] on div "Non lu 10 hours ago Justine Legras Mar 12 Aoû - Jeu 14 Aoû 23 St-Sernin / Toulo…" at bounding box center [144, 175] width 85 height 64
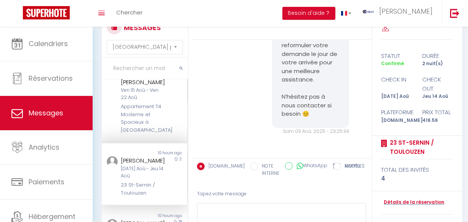
click at [149, 121] on div "Appartement T4 Moderne et Spacieux à Lille" at bounding box center [143, 118] width 45 height 31
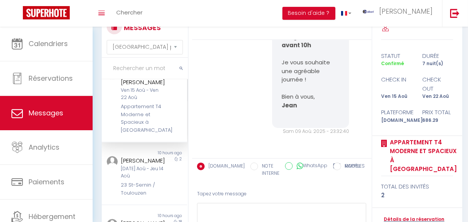
scroll to position [628, 0]
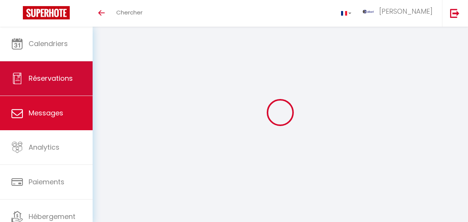
click at [70, 83] on span "Réservations" at bounding box center [51, 79] width 44 height 10
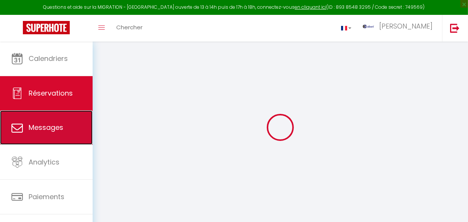
click at [73, 114] on link "Messages" at bounding box center [46, 128] width 93 height 34
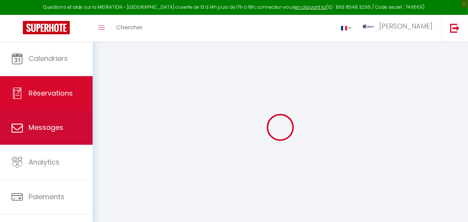
select select "message"
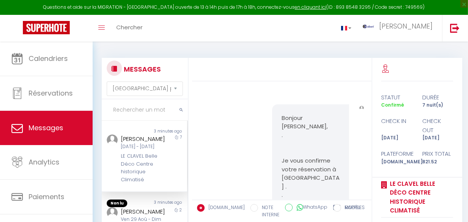
scroll to position [752, 0]
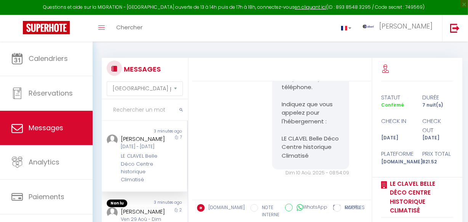
click at [145, 114] on input "text" at bounding box center [145, 110] width 86 height 21
paste input "Liling"
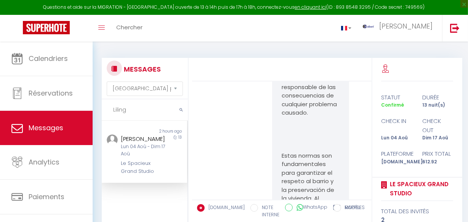
scroll to position [11915, 0]
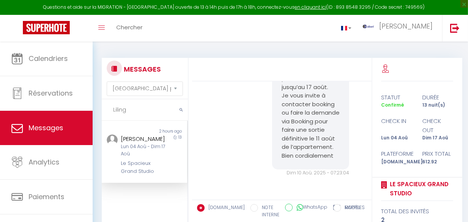
type input "Liling"
click at [140, 152] on div "Lun 04 Aoû - Dim 17 Aoû" at bounding box center [143, 150] width 45 height 14
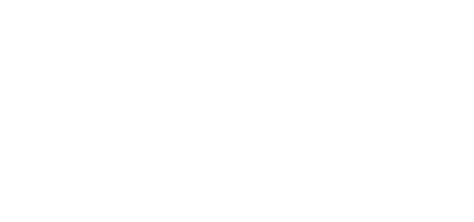
select select "message"
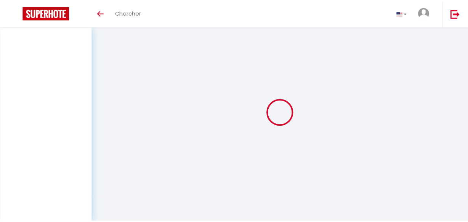
scroll to position [27, 0]
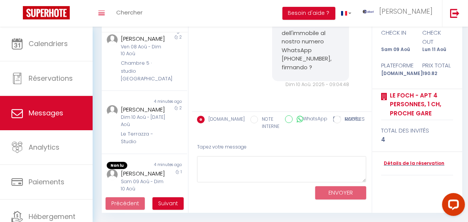
scroll to position [601, 0]
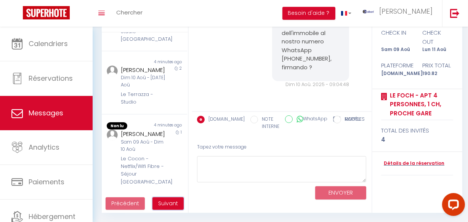
click at [162, 205] on span "Suivant" at bounding box center [168, 204] width 20 height 8
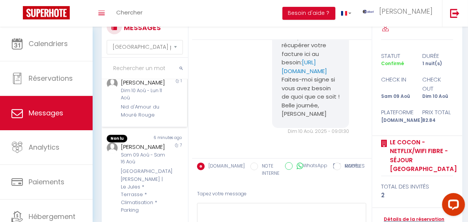
scroll to position [594, 0]
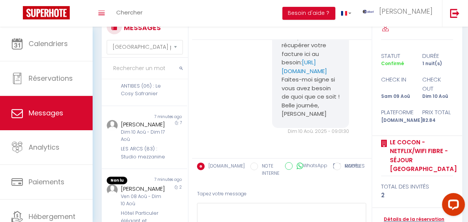
click at [160, 198] on div "Ven 08 Aoû - Dim 10 Aoû" at bounding box center [143, 200] width 45 height 14
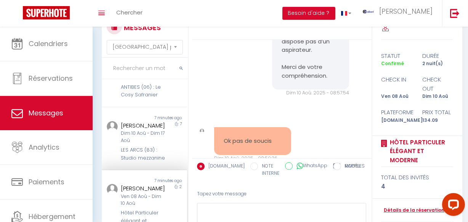
scroll to position [3392, 0]
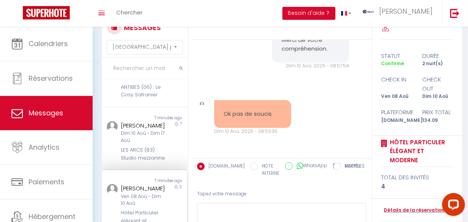
click at [132, 64] on input "text" at bounding box center [145, 68] width 86 height 21
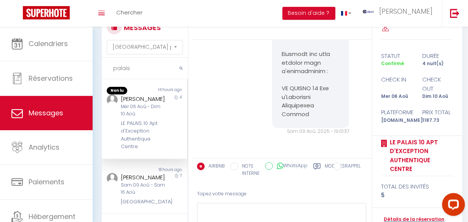
type input "palais"
click at [138, 135] on div "LE PALAIS 10 Apt d'Exception Authentique Centre" at bounding box center [143, 135] width 45 height 31
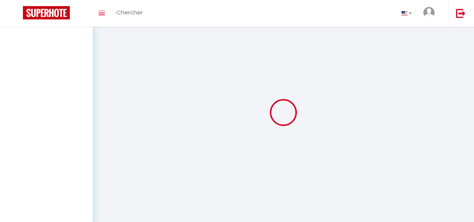
select select "message"
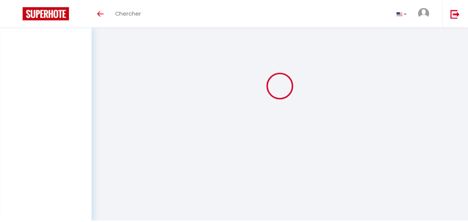
scroll to position [27, 0]
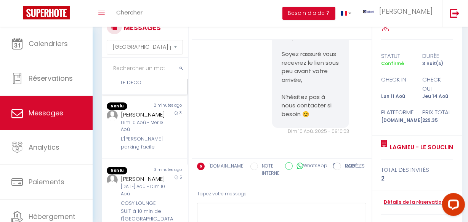
click at [151, 87] on div "maria laura carli Jeu 07 Aoû - Dim 10 Aoû LE DECO" at bounding box center [141, 70] width 50 height 33
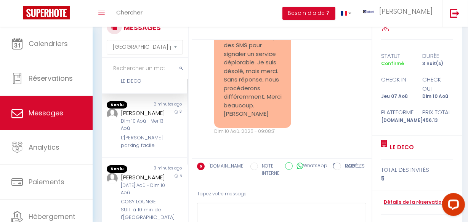
scroll to position [208, 0]
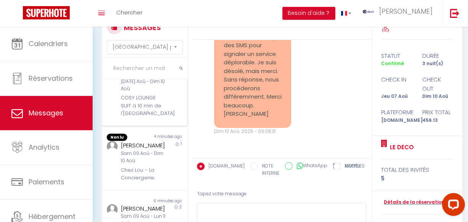
click at [151, 117] on div "COSY LOUNGE SUIT à 10 min de l'aéroport Roissy CDG" at bounding box center [143, 105] width 45 height 23
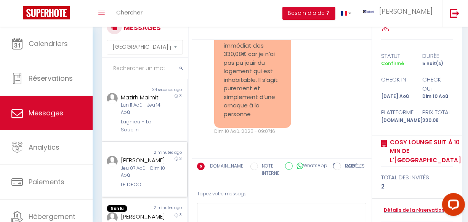
click at [156, 165] on div "[PERSON_NAME]" at bounding box center [143, 160] width 45 height 9
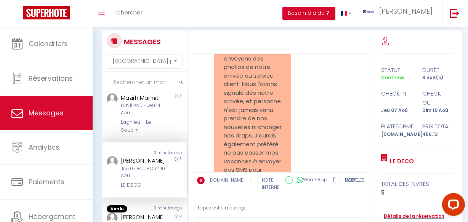
scroll to position [27, 0]
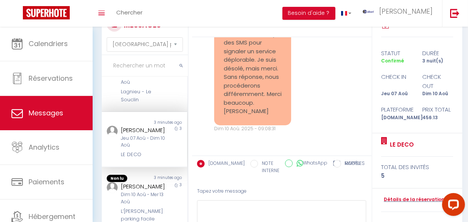
scroll to position [8278, 0]
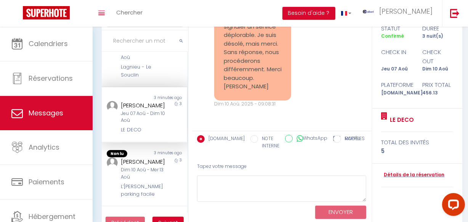
drag, startPoint x: 136, startPoint y: 113, endPoint x: 119, endPoint y: 106, distance: 18.7
click at [119, 107] on div "maria laura carli Jeu 07 Aoû - Dim 10 Aoû LE DECO" at bounding box center [141, 117] width 50 height 33
copy div "maria laura carli"
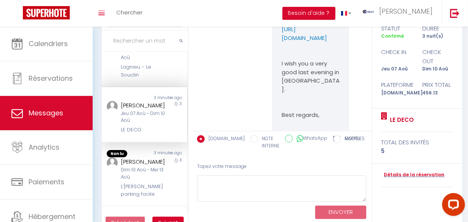
scroll to position [6337, 0]
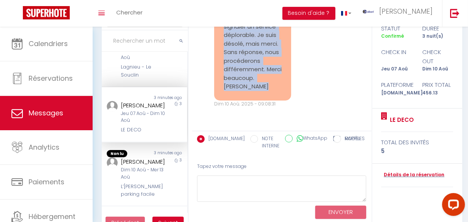
scroll to position [8251, 0]
copy pre "Bonjour, je comprends ce que vous avez écrit, mais je ne suis pas d'accord avec…"
drag, startPoint x: 223, startPoint y: 119, endPoint x: 243, endPoint y: 93, distance: 32.7
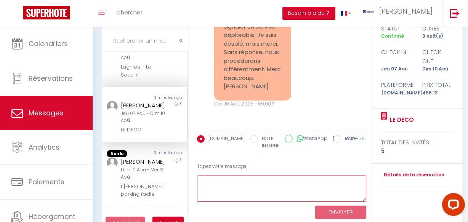
click at [244, 189] on textarea at bounding box center [282, 189] width 170 height 26
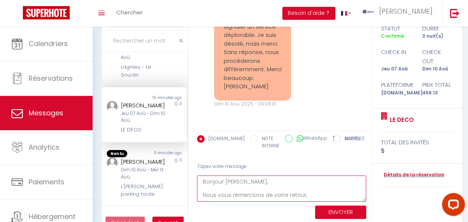
paste textarea "Nous rappelons également que notre équipe de ménage intervient uniquement pour …"
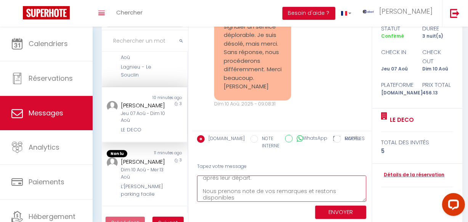
scroll to position [0, 0]
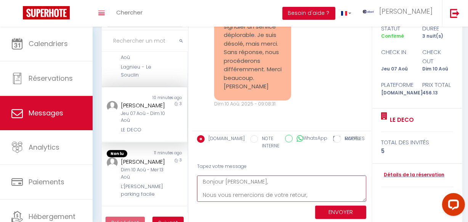
click at [233, 191] on textarea "Bonjour Maria Laura, Nous vous remercions de votre retour, Nous rappelons égale…" at bounding box center [282, 189] width 170 height 26
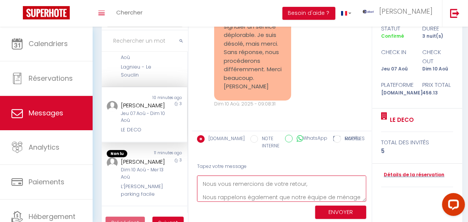
scroll to position [18, 0]
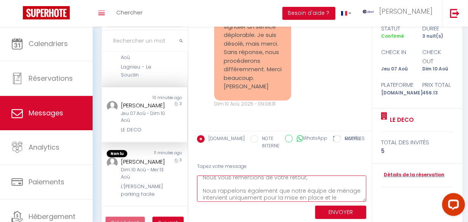
drag, startPoint x: 217, startPoint y: 192, endPoint x: 232, endPoint y: 189, distance: 14.7
click at [217, 191] on textarea "Bonjour Maria Laura, Nous vous remercions de votre retour, Nous rappelons égale…" at bounding box center [282, 189] width 170 height 26
click at [297, 191] on textarea "Bonjour Maria Laura, Nous vous remercions de votre retour, Nous tenons cependan…" at bounding box center [282, 189] width 170 height 26
click at [302, 191] on textarea "Bonjour Maria Laura, Nous vous remercions de votre retour, Nous tenons cependan…" at bounding box center [282, 189] width 170 height 26
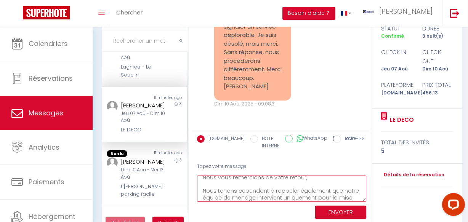
click at [302, 191] on textarea "Bonjour Maria Laura, Nous vous remercions de votre retour, Nous tenons cependan…" at bounding box center [282, 189] width 170 height 26
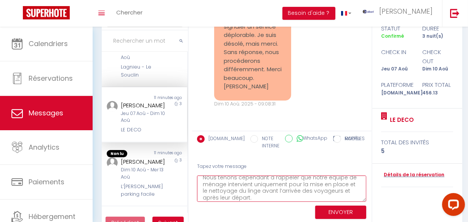
click at [278, 189] on textarea "Bonjour Maria Laura, Nous vous remercions de votre retour, Nous tenons cependan…" at bounding box center [282, 189] width 170 height 26
click at [337, 190] on textarea "Bonjour Maria Laura, Nous vous remercions de votre retour, Nous tenons cependan…" at bounding box center [282, 189] width 170 height 26
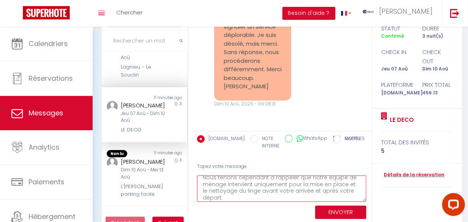
scroll to position [53, 0]
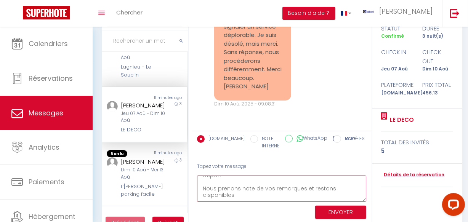
drag, startPoint x: 240, startPoint y: 188, endPoint x: 268, endPoint y: 188, distance: 28.2
click at [241, 188] on textarea "Bonjour Maria Laura, Nous vous remercions de votre retour, Nous tenons cependan…" at bounding box center [282, 189] width 170 height 26
click at [235, 196] on textarea "Bonjour Maria Laura, Nous vous remercions de votre retour, Nous tenons cependan…" at bounding box center [282, 189] width 170 height 26
drag, startPoint x: 335, startPoint y: 188, endPoint x: 335, endPoint y: 194, distance: 5.7
click at [335, 194] on textarea "Bonjour Maria Laura, Nous vous remercions de votre retour, Nous tenons cependan…" at bounding box center [282, 189] width 170 height 26
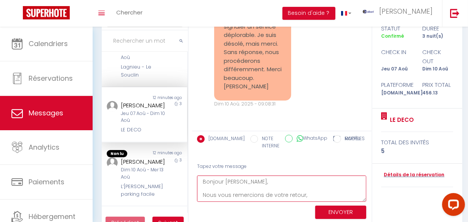
scroll to position [66, 0]
type textarea "Bonjour Maria Laura, Nous vous remercions de votre retour, Nous tenons cependan…"
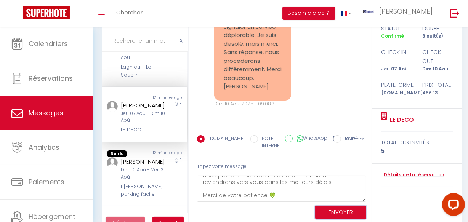
click at [329, 209] on button "ENVOYER" at bounding box center [340, 212] width 51 height 13
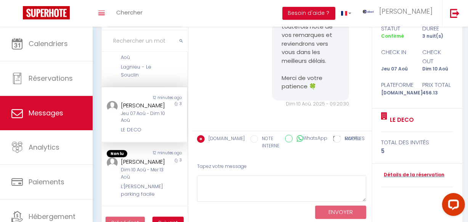
scroll to position [8575, 0]
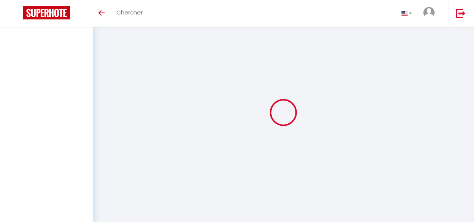
select select "message"
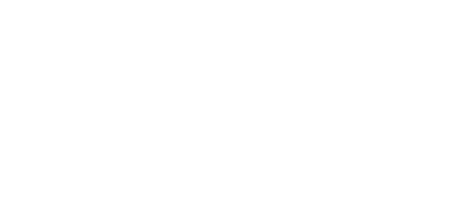
select select "message"
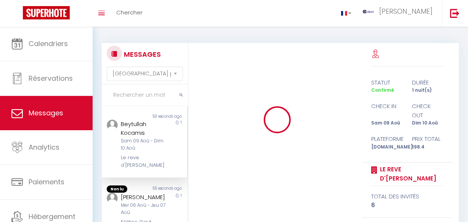
click at [136, 103] on input "text" at bounding box center [145, 95] width 86 height 21
type input "oliwier"
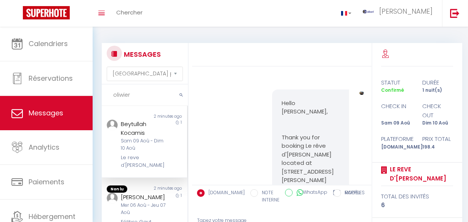
scroll to position [2405, 0]
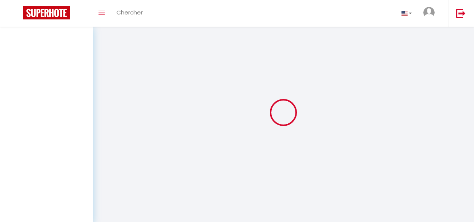
select select "message"
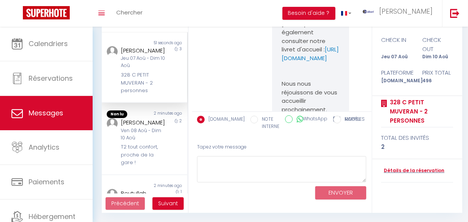
click at [156, 82] on div "328 C PETIT MUVERAN - 2 personnes" at bounding box center [143, 82] width 45 height 23
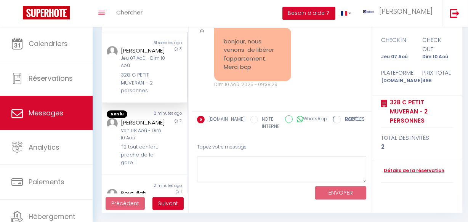
scroll to position [7212, 0]
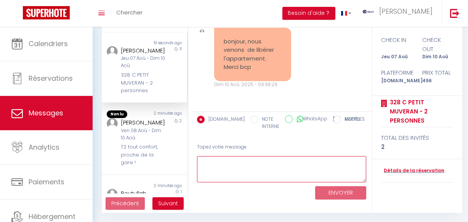
click at [254, 180] on textarea at bounding box center [282, 169] width 170 height 26
paste textarea "Bonjour (prénom), Nous vous remercions d'avoir pris le temps de nous informer d…"
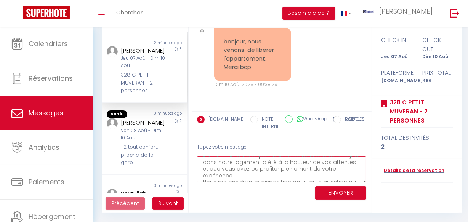
scroll to position [0, 0]
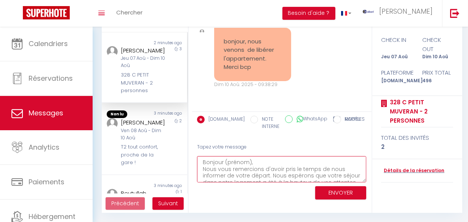
drag, startPoint x: 255, startPoint y: 161, endPoint x: 223, endPoint y: 161, distance: 32.0
click at [223, 161] on textarea "Bonjour (prénom), Nous vous remercions d'avoir pris le temps de nous informer d…" at bounding box center [282, 169] width 170 height 26
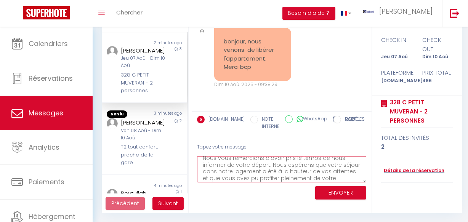
scroll to position [24, 0]
click at [245, 178] on textarea "Bonjour Anthony, Nous vous remercions d'avoir pris le temps de nous informer de…" at bounding box center [282, 169] width 170 height 26
click at [267, 175] on textarea "Bonjour Anthony, Nous vous remercions d'avoir pris le temps de nous informer de…" at bounding box center [282, 169] width 170 height 26
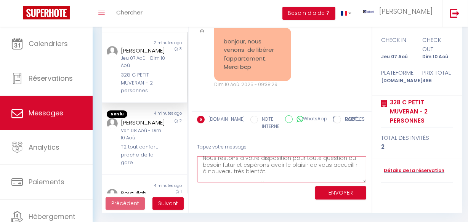
scroll to position [65, 0]
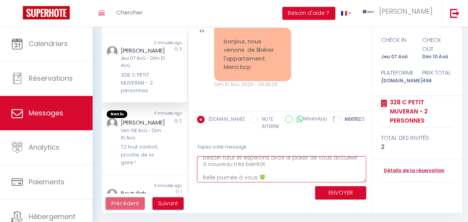
type textarea "Bonjour Anthony, Nous vous remercions d'avoir pris le temps de nous informer de…"
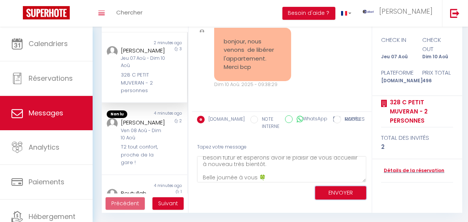
click at [329, 192] on button "ENVOYER" at bounding box center [340, 192] width 51 height 13
click at [313, 72] on div "bonjour, nous venons de libérer l'appartement. Merci bcp Dim 10 Aoû. 2025 - 09:…" at bounding box center [282, 58] width 174 height 91
drag, startPoint x: 330, startPoint y: 191, endPoint x: 326, endPoint y: 185, distance: 8.0
click at [330, 191] on button "ENVOYER" at bounding box center [340, 192] width 51 height 13
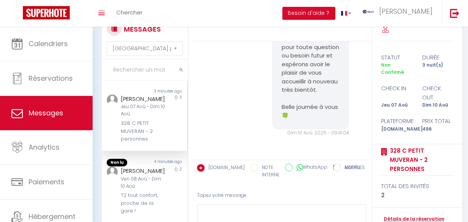
scroll to position [0, 0]
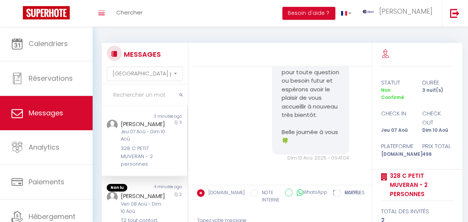
click at [137, 96] on input "text" at bounding box center [145, 95] width 86 height 21
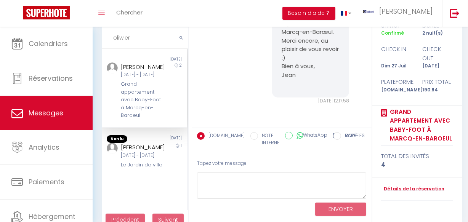
scroll to position [74, 0]
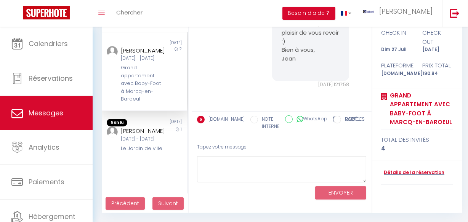
type input "oliwier"
click at [405, 161] on div "Détails de la réservation" at bounding box center [417, 173] width 72 height 24
click at [405, 169] on link "Détails de la réservation" at bounding box center [412, 172] width 63 height 7
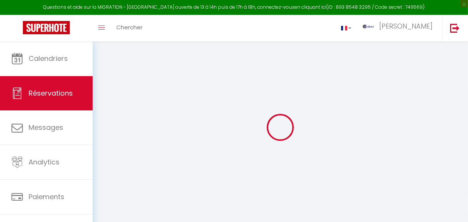
select select
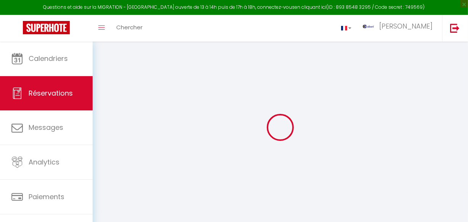
select select
checkbox input "false"
select select
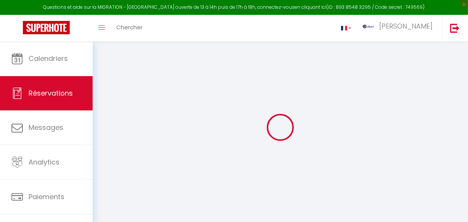
select select
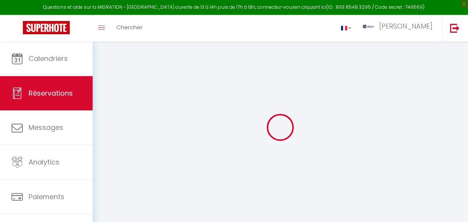
checkbox input "false"
type input "Oliwier"
type input "Przewoźnik"
type input "oprzew.838689@guest.booking.com"
type input "+48505854202"
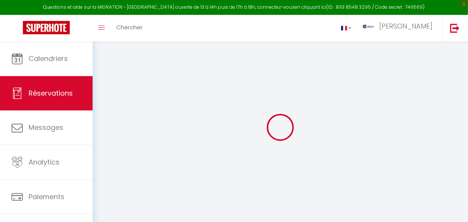
type input "."
select select "PL"
type input "31.55"
type input "2.67"
select select "48201"
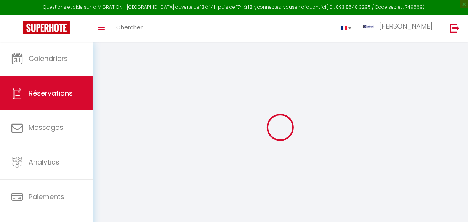
select select "1"
select select
type input "4"
select select "12"
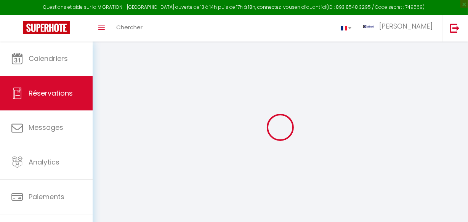
select select
type input "95.58"
checkbox input "false"
select select "2"
type input "0"
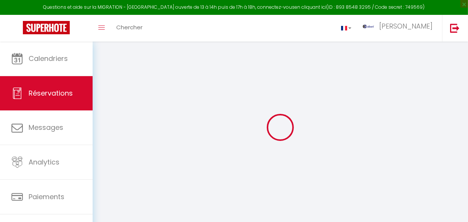
type input "0"
select select "cleaning"
select select "taxes"
select select
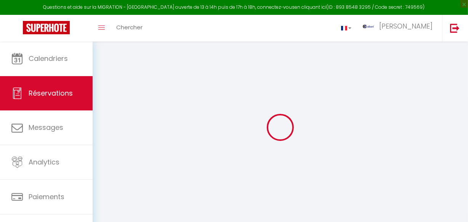
select select
select select "14"
checkbox input "false"
select select
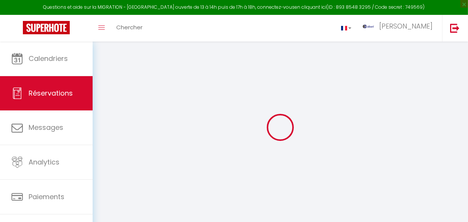
checkbox input "false"
select select
checkbox input "false"
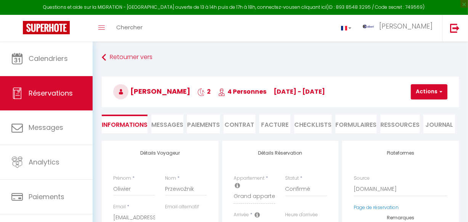
select select
checkbox input "false"
type textarea "** THIS RESERVATION HAS BEEN PRE-PAID ** BOOKING NOTE : Payment charge is EUR 2…"
type input "90"
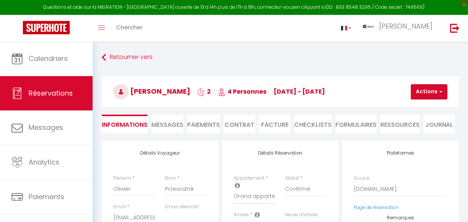
type input "5.26"
select select
checkbox input "false"
select select
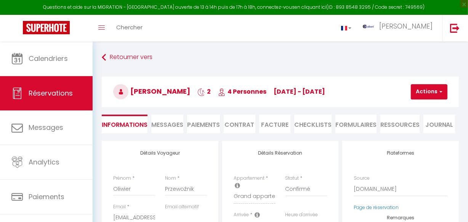
select select
click at [166, 125] on span "Messages" at bounding box center [167, 124] width 32 height 9
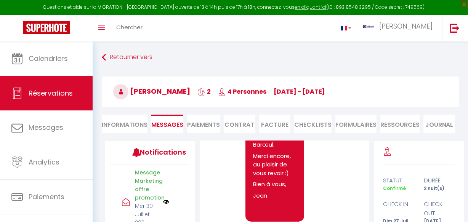
click at [281, 126] on li "Facture" at bounding box center [275, 124] width 32 height 19
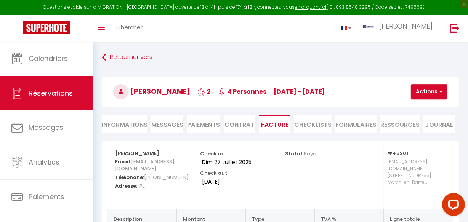
click at [165, 126] on span "Messages" at bounding box center [167, 124] width 32 height 9
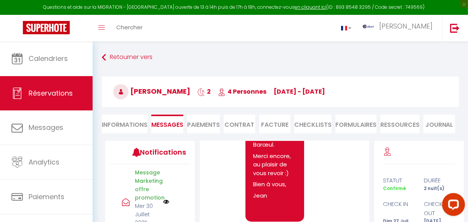
scroll to position [126, 0]
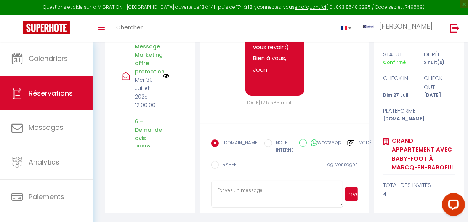
drag, startPoint x: 308, startPoint y: 210, endPoint x: 308, endPoint y: 204, distance: 5.7
click at [308, 208] on form "Booking.com NOTE INTERNE WhatsApp Modèles 10 « ‹ » › Aout 2025 2020 ~ 2030 Dim …" at bounding box center [284, 169] width 169 height 90
click at [305, 194] on textarea at bounding box center [277, 194] width 132 height 27
paste textarea "Witaj Otrzymaliśmy Twoje zapytanie o fakturę. Z poważaniem,"
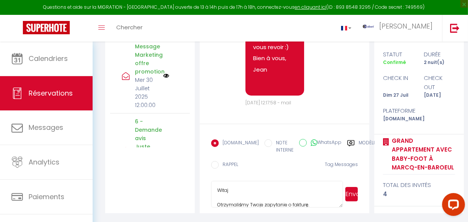
click at [234, 187] on textarea "Witaj Otrzymaliśmy Twoje zapytanie o fakturę. Z poważaniem 😊" at bounding box center [277, 194] width 132 height 27
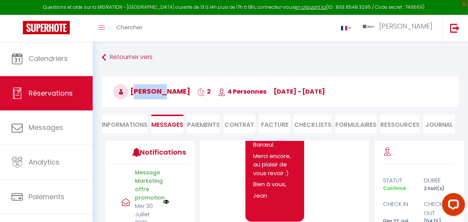
copy span "Oliwier"
drag, startPoint x: 134, startPoint y: 95, endPoint x: 160, endPoint y: 90, distance: 26.5
click at [160, 90] on span "Oliwier Przewoźnik" at bounding box center [151, 92] width 77 height 10
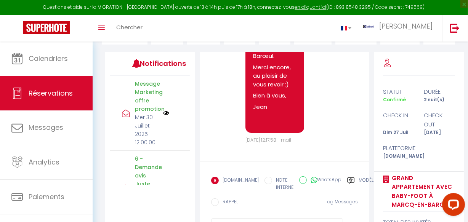
scroll to position [126, 0]
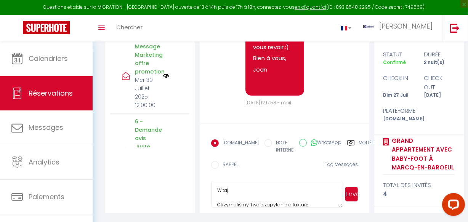
click at [267, 186] on textarea "Witaj Otrzymaliśmy Twoje zapytanie o fakturę. Z poważaniem 😊" at bounding box center [277, 194] width 132 height 27
paste textarea "Oliwier"
type textarea "Witaj Oliwier, Otrzymaliśmy Twoje zapytanie o fakturę. Z poważaniem 😊"
click at [354, 192] on button "Envoyer" at bounding box center [351, 194] width 13 height 14
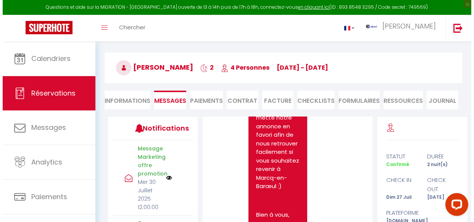
scroll to position [0, 0]
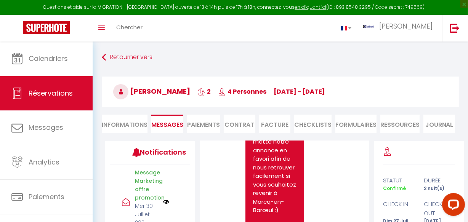
drag, startPoint x: 273, startPoint y: 120, endPoint x: 368, endPoint y: 108, distance: 95.0
click at [273, 120] on li "Facture" at bounding box center [275, 124] width 32 height 19
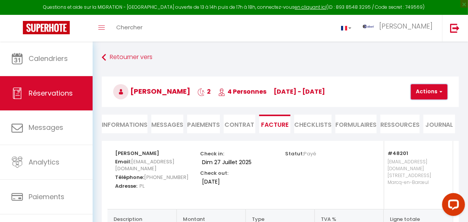
click at [436, 92] on button "Actions" at bounding box center [429, 91] width 37 height 15
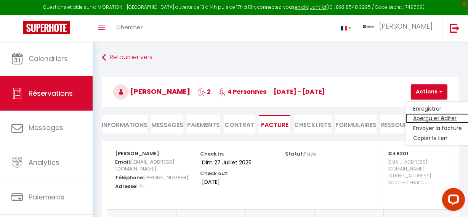
click at [435, 120] on link "Aperçu et éditer" at bounding box center [438, 119] width 64 height 10
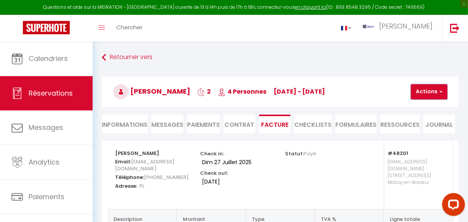
click at [428, 93] on button "Actions" at bounding box center [429, 91] width 37 height 15
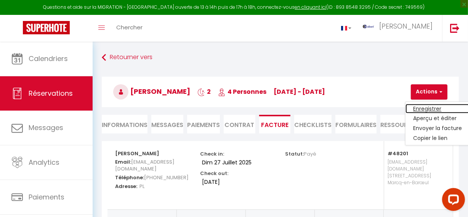
click at [421, 109] on link "Enregistrer" at bounding box center [438, 109] width 64 height 10
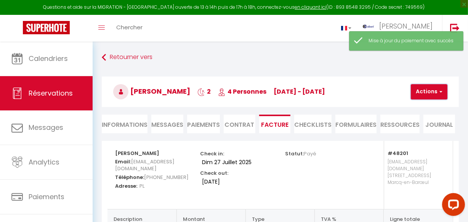
click at [428, 91] on button "Actions" at bounding box center [429, 91] width 37 height 15
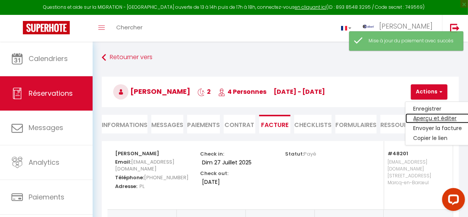
click at [427, 118] on link "Aperçu et éditer" at bounding box center [438, 119] width 64 height 10
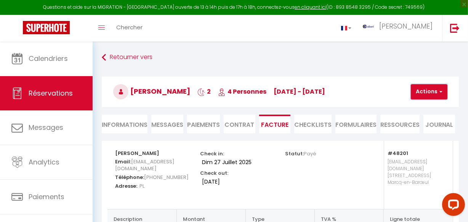
click at [435, 93] on button "Actions" at bounding box center [429, 91] width 37 height 15
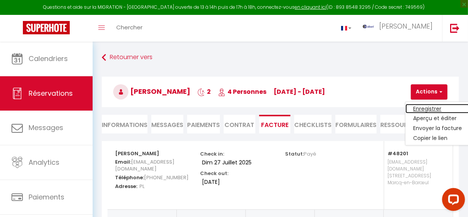
click at [438, 107] on link "Enregistrer" at bounding box center [438, 109] width 64 height 10
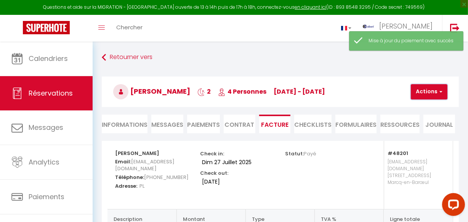
click at [433, 92] on button "Actions" at bounding box center [429, 91] width 37 height 15
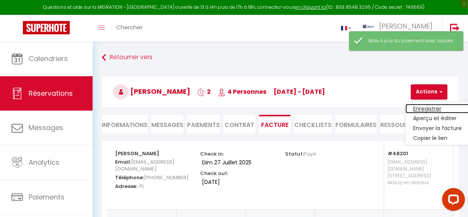
click at [433, 105] on link "Enregistrer" at bounding box center [438, 109] width 64 height 10
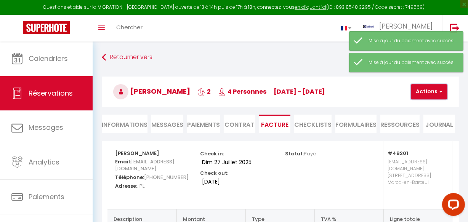
click at [432, 93] on button "Actions" at bounding box center [429, 91] width 37 height 15
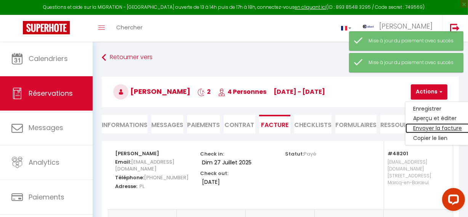
click at [434, 126] on link "Envoyer la facture" at bounding box center [438, 129] width 64 height 10
type input "oprzew.838689@guest.booking.com"
type input "Your invoice 6309106 - Grand appartement avec Baby-Foot à Marcq-en-Baroeul"
type textarea "Hi, Here is the link to download your invoice: https://superhote.com/applink/in…"
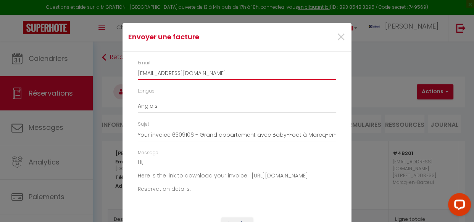
click at [175, 74] on input "oprzew.838689@guest.booking.com" at bounding box center [237, 73] width 198 height 14
paste input "invoice@okremovals"
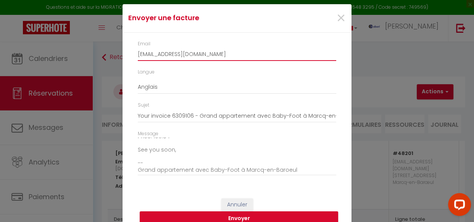
scroll to position [30, 0]
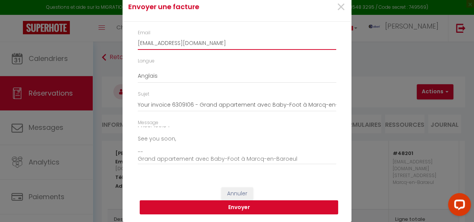
type input "invoice@okremovals.com"
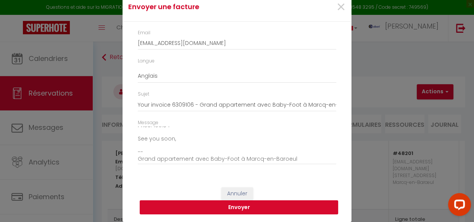
click at [241, 208] on button "Envoyer" at bounding box center [239, 208] width 198 height 14
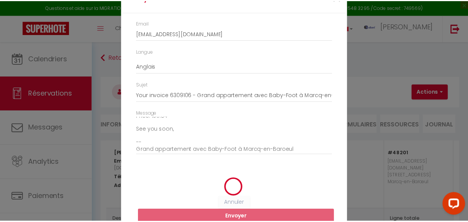
scroll to position [20, 0]
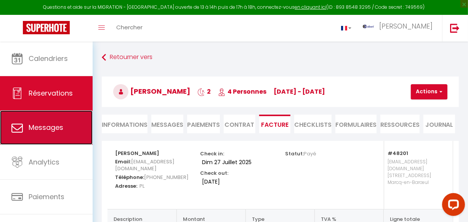
click at [61, 128] on span "Messages" at bounding box center [46, 128] width 35 height 10
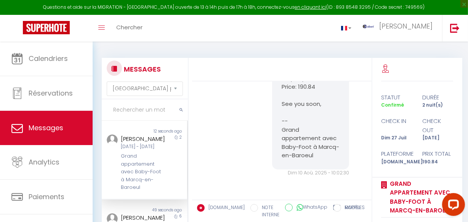
scroll to position [104, 0]
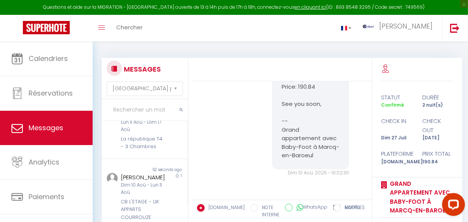
click at [143, 133] on div "Lun 11 Aoû - Dim 17 Aoû" at bounding box center [143, 126] width 45 height 14
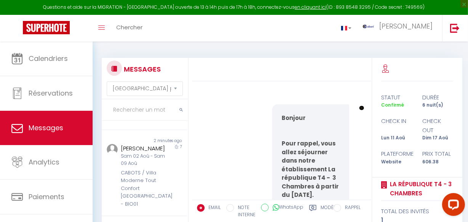
scroll to position [520, 0]
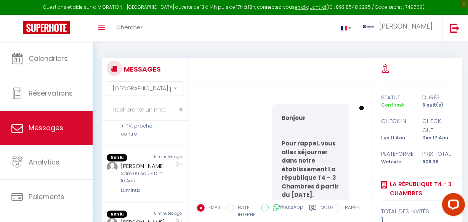
click at [154, 167] on div "Constantin Schipp" at bounding box center [143, 166] width 45 height 9
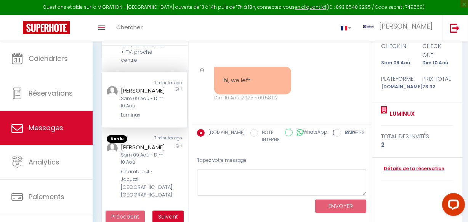
scroll to position [88, 0]
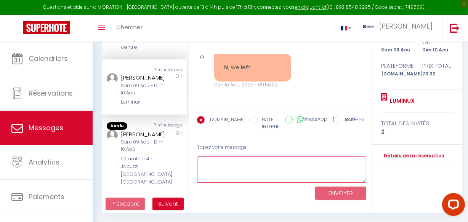
click at [254, 167] on textarea at bounding box center [282, 170] width 170 height 26
paste textarea "Hello, Thank you for taking the time to inform us of your departure. We hope yo…"
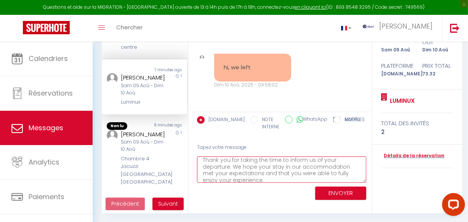
scroll to position [0, 0]
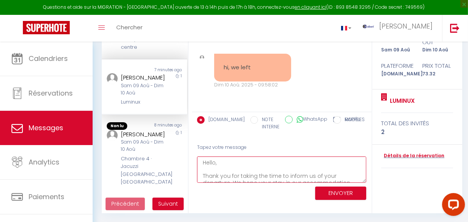
click at [225, 158] on textarea "Hello, Thank you for taking the time to inform us of your departure. We hope yo…" at bounding box center [282, 170] width 170 height 26
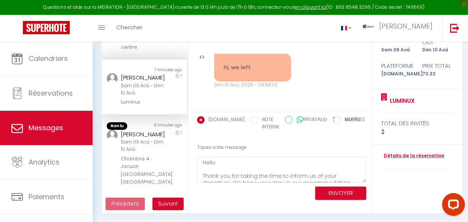
drag, startPoint x: 139, startPoint y: 77, endPoint x: 122, endPoint y: 70, distance: 18.5
click at [118, 73] on div "Constantin Schipp Sam 09 Aoû - Dim 10 Aoû Luminux" at bounding box center [141, 89] width 50 height 33
drag, startPoint x: 143, startPoint y: 70, endPoint x: 153, endPoint y: 69, distance: 9.6
click at [144, 73] on div "Constantin Schipp" at bounding box center [143, 77] width 45 height 9
click at [154, 76] on div "Constantin Schipp" at bounding box center [143, 77] width 45 height 9
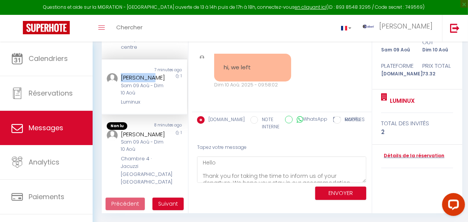
drag, startPoint x: 147, startPoint y: 67, endPoint x: 191, endPoint y: 131, distance: 77.9
click at [159, 76] on div "Constantin Schipp" at bounding box center [143, 77] width 45 height 9
click at [218, 155] on div "Tapez votre message" at bounding box center [282, 147] width 170 height 19
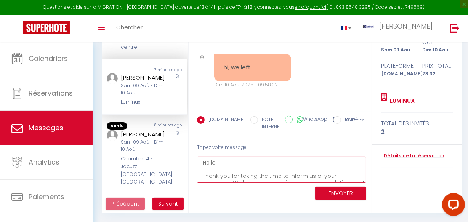
click at [221, 163] on textarea "Hello Thank you for taking the time to inform us of your departure. We hope you…" at bounding box center [282, 170] width 170 height 26
paste textarea "Constantin"
type textarea "Hello Constantin, Thank you for taking the time to inform us of your departure.…"
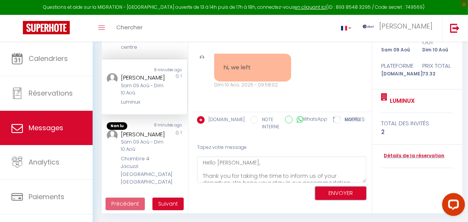
click at [328, 187] on button "ENVOYER" at bounding box center [340, 193] width 51 height 13
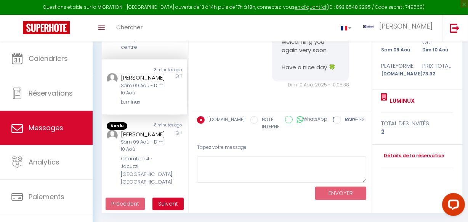
scroll to position [2693, 0]
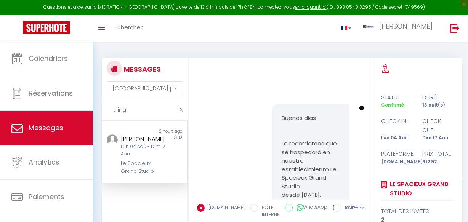
select select "message"
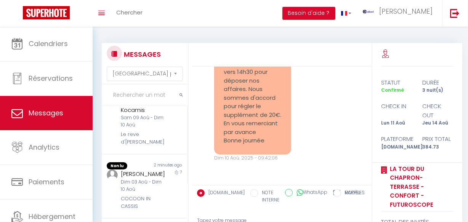
scroll to position [104, 0]
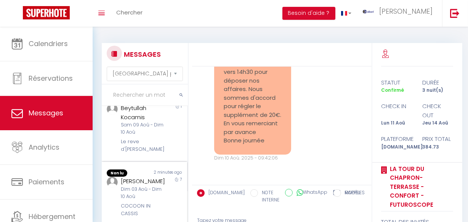
click at [149, 186] on div "[PERSON_NAME]" at bounding box center [143, 181] width 45 height 9
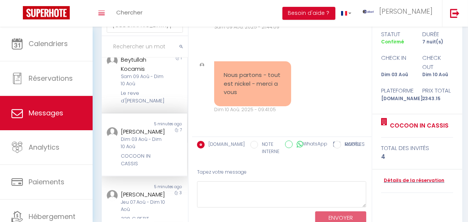
scroll to position [74, 0]
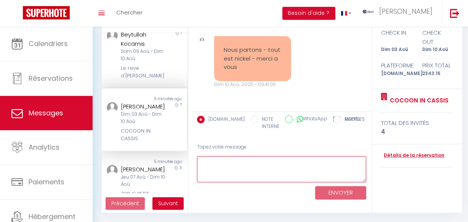
click at [230, 179] on textarea at bounding box center [282, 169] width 170 height 26
paste textarea "Bonjour (prénom), Nous vous remercions d'avoir pris le temps de nous informer d…"
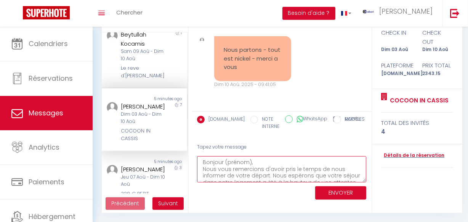
scroll to position [44, 0]
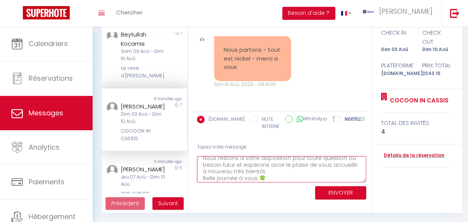
click at [276, 168] on textarea "Bonjour (prénom), Nous vous remercions d'avoir pris le temps de nous informer d…" at bounding box center [282, 169] width 170 height 26
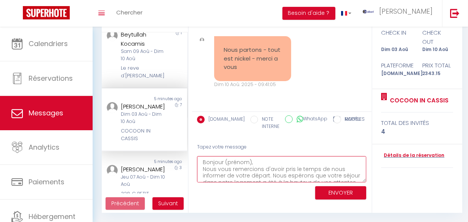
drag, startPoint x: 256, startPoint y: 162, endPoint x: 224, endPoint y: 161, distance: 31.7
click at [224, 161] on textarea "Bonjour (prénom), Nous vous remercions d'avoir pris le temps de nous informer d…" at bounding box center [282, 169] width 170 height 26
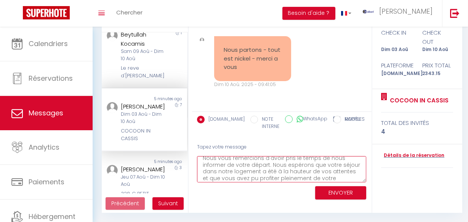
scroll to position [24, 0]
click at [333, 171] on textarea "Bonjour [PERSON_NAME], Nous vous remercions d'avoir pris le temps de nous infor…" at bounding box center [282, 169] width 170 height 26
click at [272, 180] on textarea "Bonjour [PERSON_NAME], Nous vous remercions d'avoir pris le temps de nous infor…" at bounding box center [282, 169] width 170 height 26
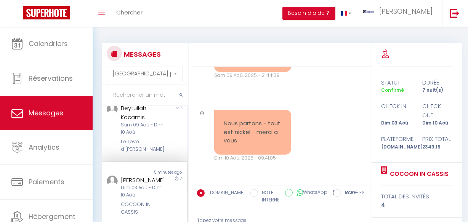
scroll to position [74, 0]
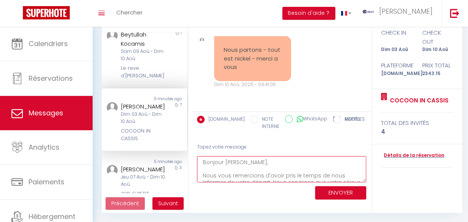
type textarea "Bonjour [PERSON_NAME], Nous vous remercions d'avoir pris le temps de nous infor…"
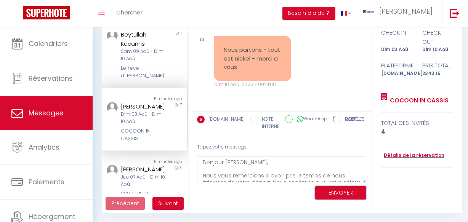
click at [355, 194] on button "ENVOYER" at bounding box center [340, 192] width 51 height 13
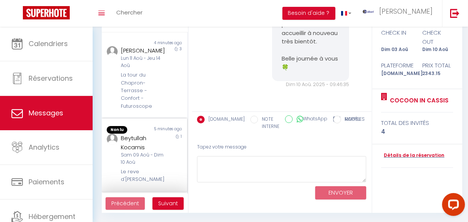
scroll to position [0, 0]
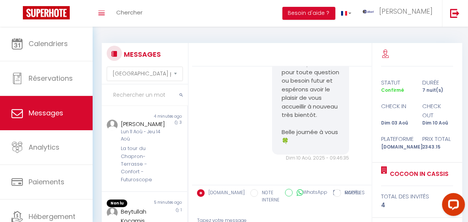
click at [133, 99] on input "text" at bounding box center [145, 95] width 86 height 21
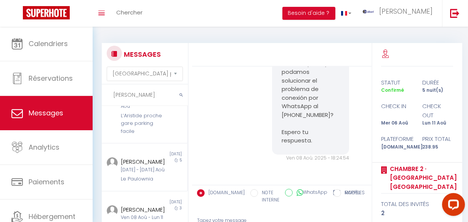
scroll to position [208, 0]
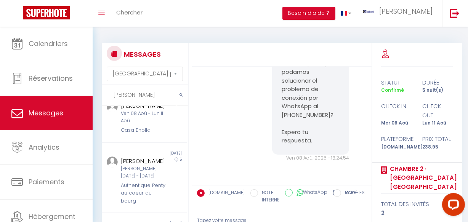
type input "[PERSON_NAME]"
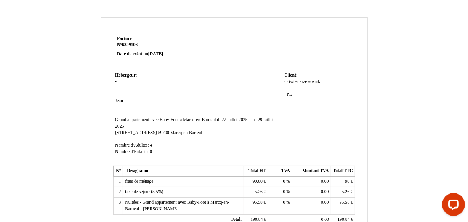
click at [290, 94] on span "PL" at bounding box center [289, 94] width 5 height 5
click at [290, 98] on input "PL" at bounding box center [328, 102] width 88 height 8
paste input "spk VAT 9552562551"
type input "spk VAT 9552562551"
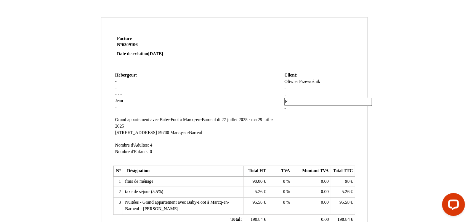
click at [307, 112] on td "Client: Client: [PERSON_NAME] Przewoźnik - . . PL PL -" at bounding box center [319, 117] width 72 height 93
click at [289, 88] on div "[PERSON_NAME] Przewoźnik - . . spk VAT 9552562551 spk VAT 9552562551 -" at bounding box center [318, 95] width 69 height 32
click at [318, 81] on span "Przewoźnik" at bounding box center [309, 81] width 21 height 5
type input "Przewoźnik"
click at [318, 95] on span "spk VAT 9552562551" at bounding box center [306, 94] width 39 height 5
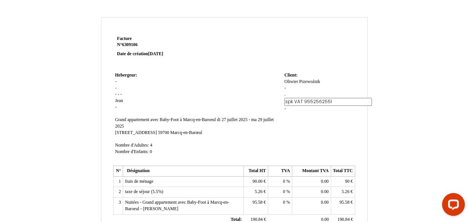
paste input "[STREET_ADDRESS]"
type input "spk VAT 9552562551 [STREET_ADDRESS]"
click at [314, 121] on td "Client: Client: [PERSON_NAME] Przewoźnik - . . spk VAT 9552562551 spk VAT 95525…" at bounding box center [319, 117] width 72 height 93
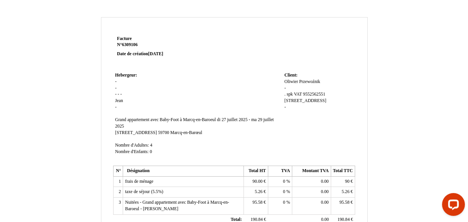
click at [295, 81] on span "Oliwier" at bounding box center [291, 81] width 14 height 5
click at [295, 82] on input "Oliwier" at bounding box center [328, 83] width 88 height 8
type input "o"
type input "O.K."
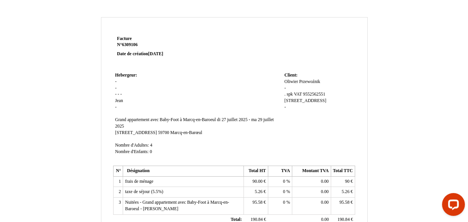
click at [295, 89] on div "[PERSON_NAME] Przewoźnik - . . spk VAT 9552562551 [STREET_ADDRESS] PL spk VAT 9…" at bounding box center [318, 98] width 69 height 38
click at [308, 82] on span "Przewoźnik" at bounding box center [304, 81] width 21 height 5
click at [308, 85] on input "Przewoźnik" at bounding box center [328, 89] width 88 height 8
type input "Removals"
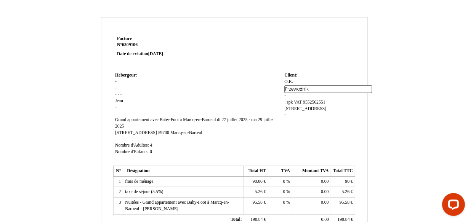
click at [307, 116] on div "O.K. O.K. Przewoźnik Przewoźnik - . . spk VAT 9552562551 [STREET_ADDRESS] VAT 9…" at bounding box center [318, 102] width 69 height 46
